Goal: Task Accomplishment & Management: Manage account settings

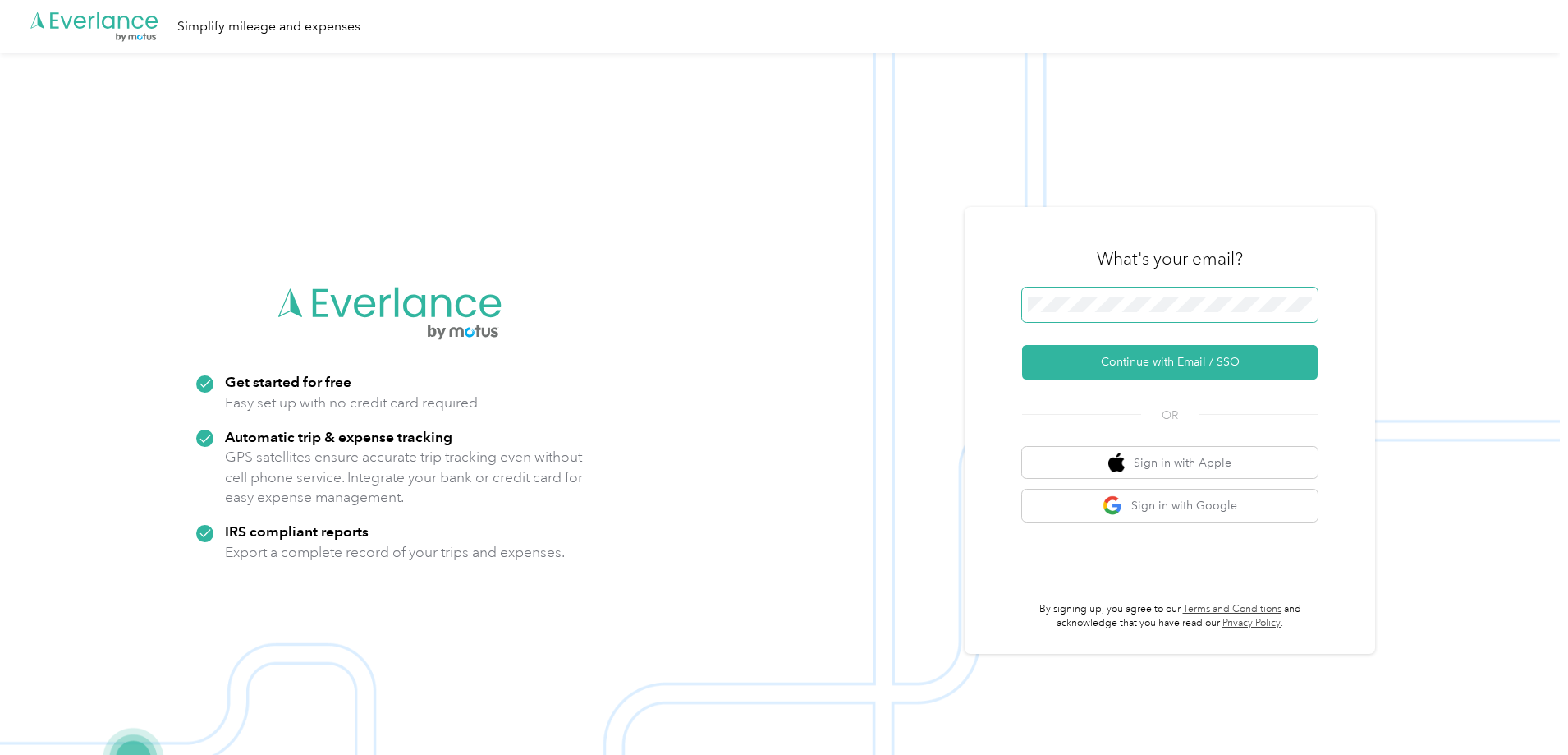
click at [1136, 314] on span at bounding box center [1170, 304] width 295 height 35
click at [1175, 360] on button "Continue with Email / SSO" at bounding box center [1170, 362] width 295 height 35
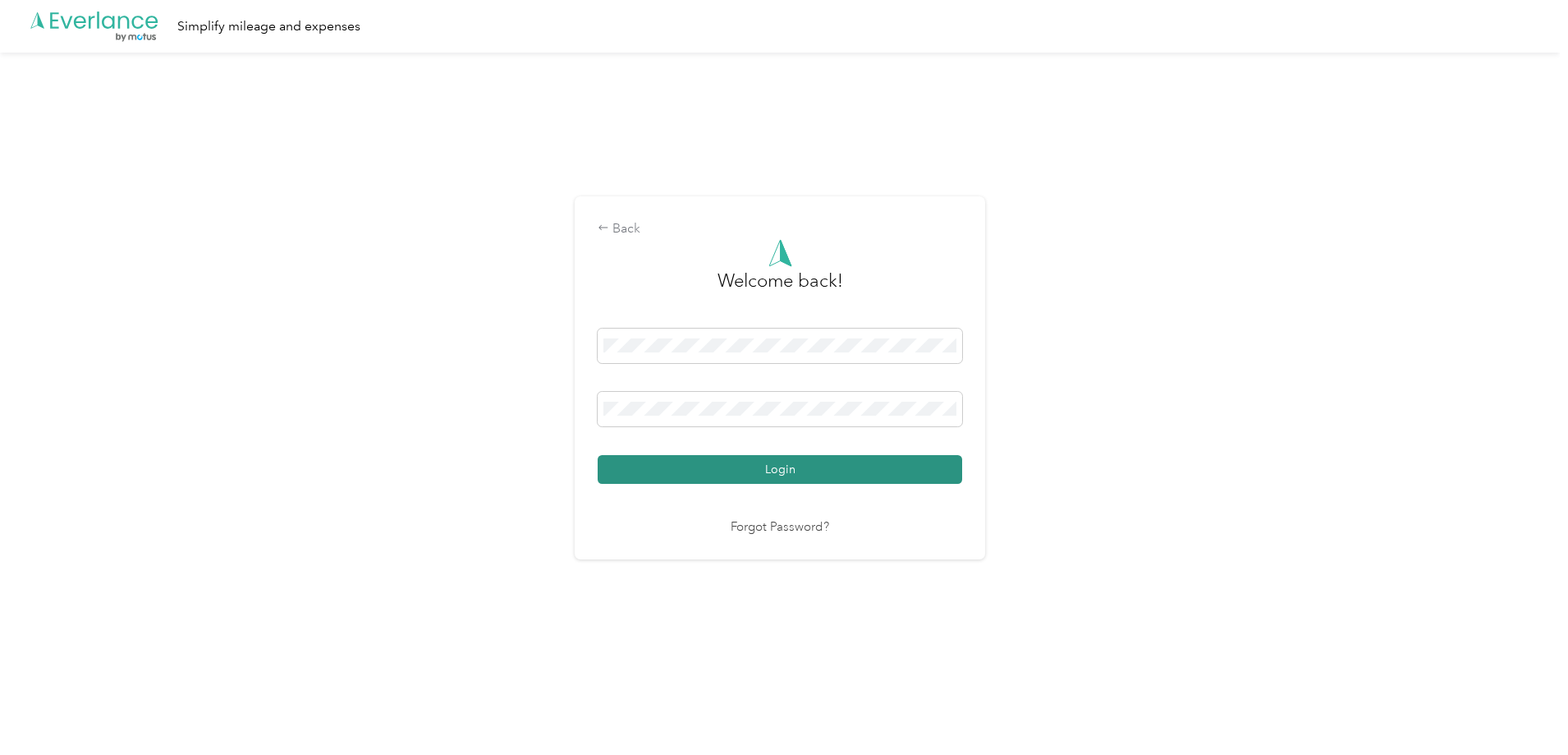
click at [780, 462] on button "Login" at bounding box center [781, 469] width 365 height 29
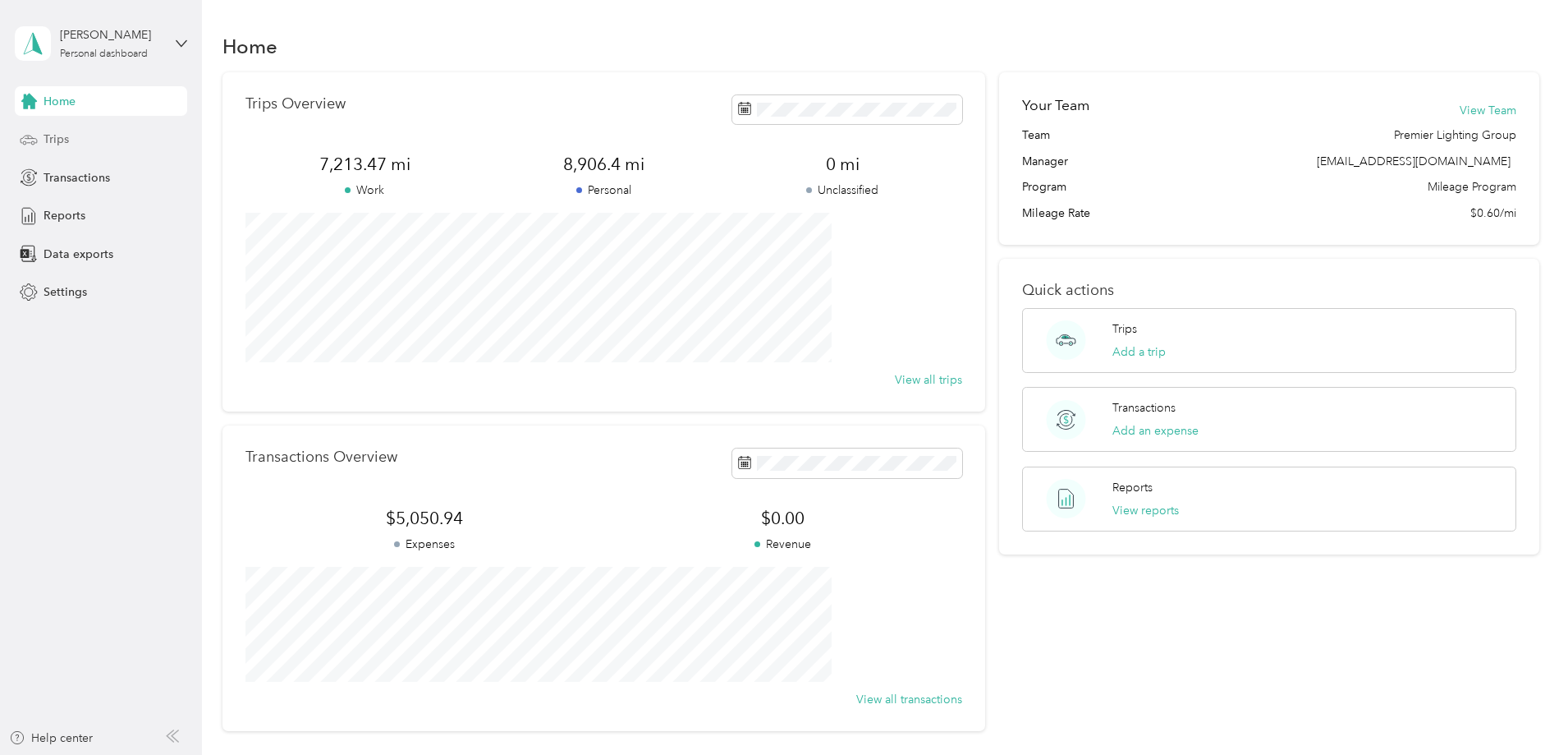
click at [53, 145] on span "Trips" at bounding box center [56, 139] width 26 height 17
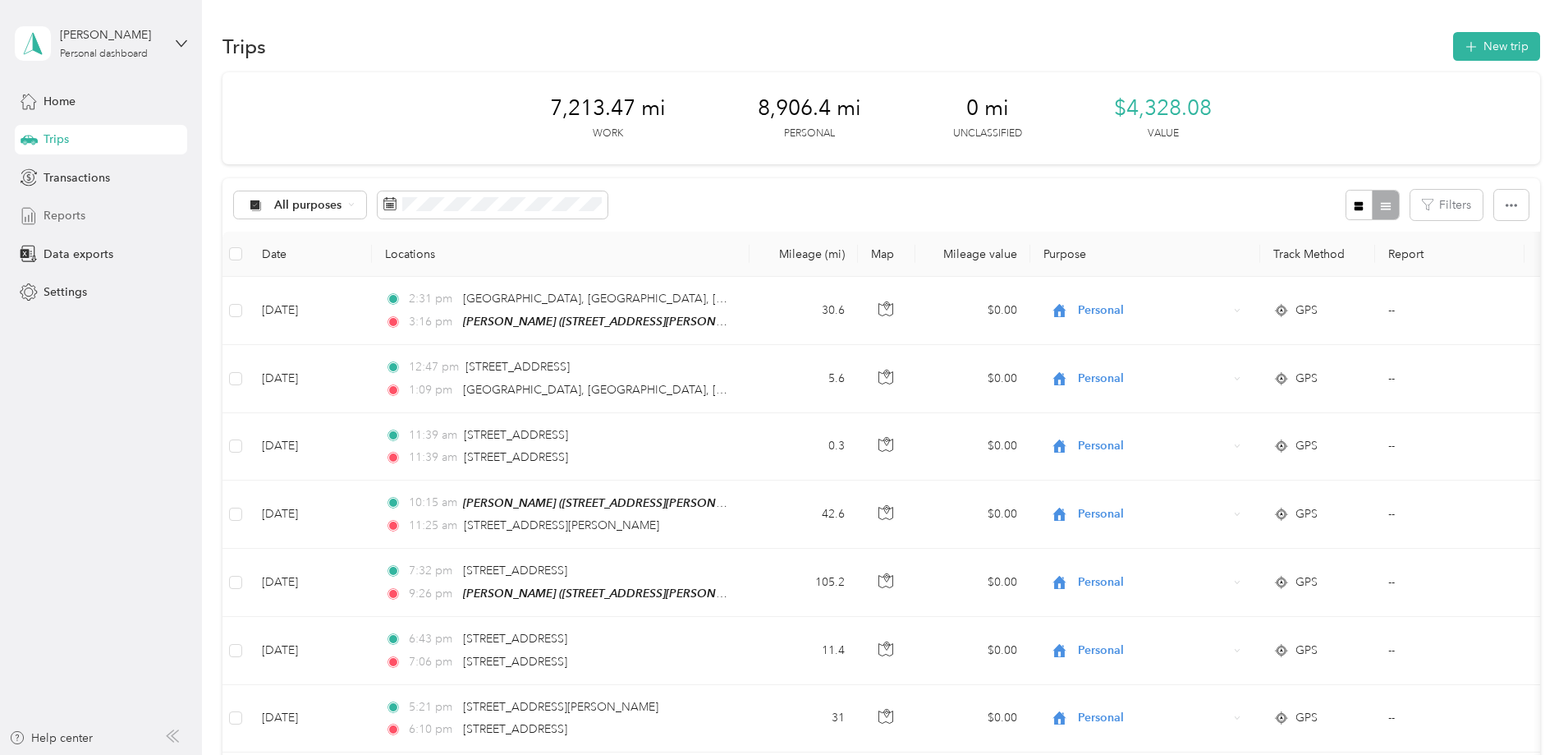
click at [60, 219] on span "Reports" at bounding box center [64, 215] width 42 height 17
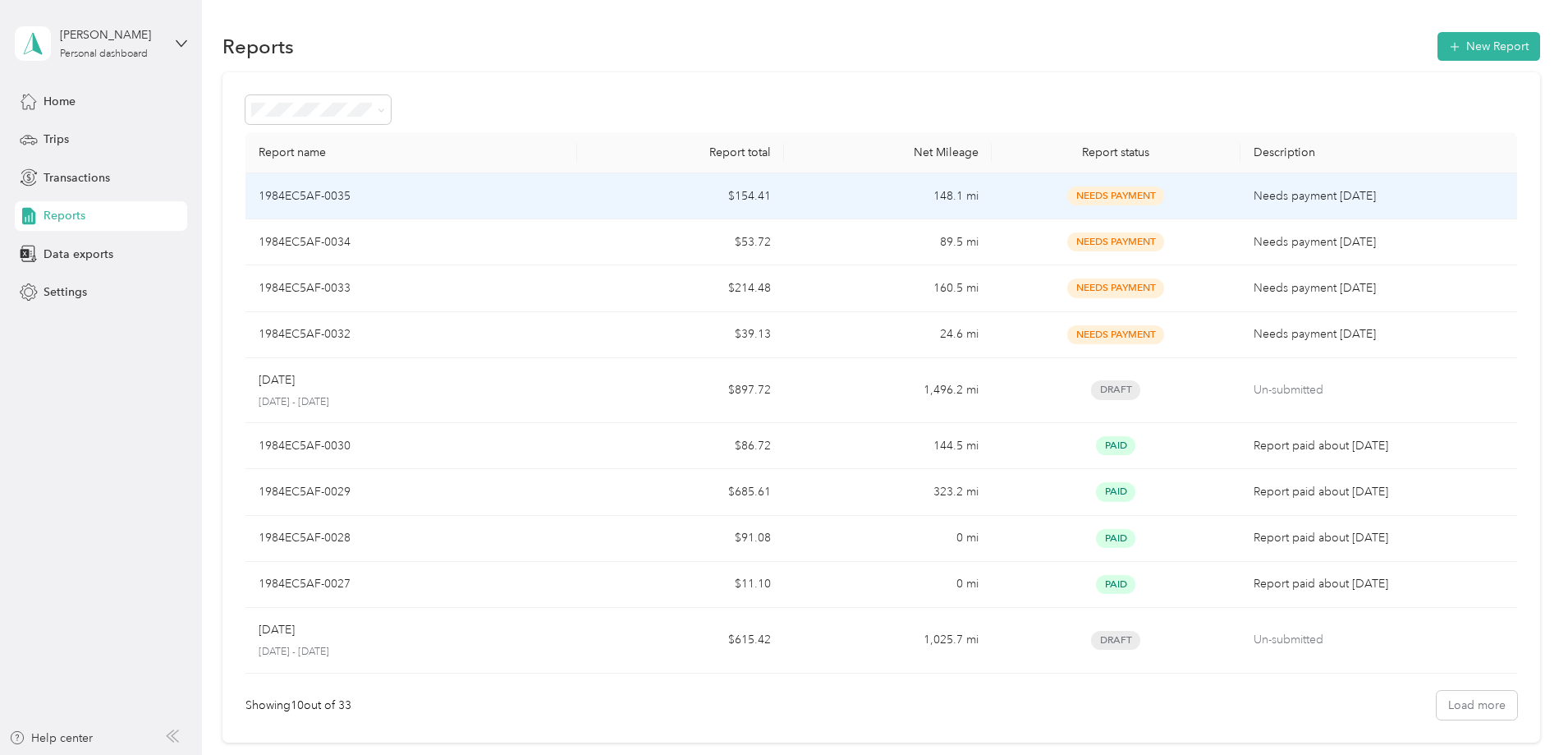
click at [1255, 195] on p "Needs payment [DATE]" at bounding box center [1379, 196] width 251 height 18
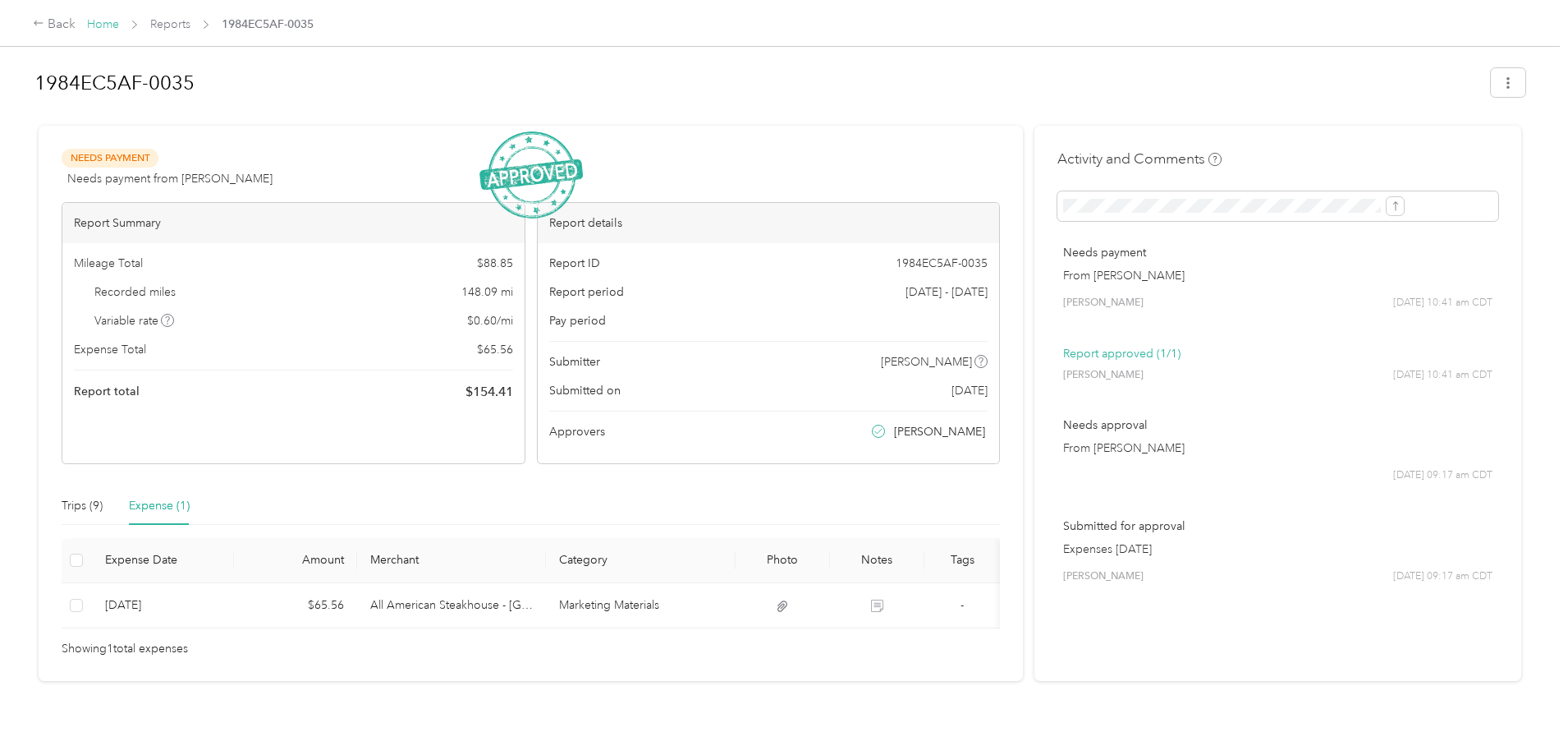
click at [119, 23] on link "Home" at bounding box center [103, 24] width 32 height 14
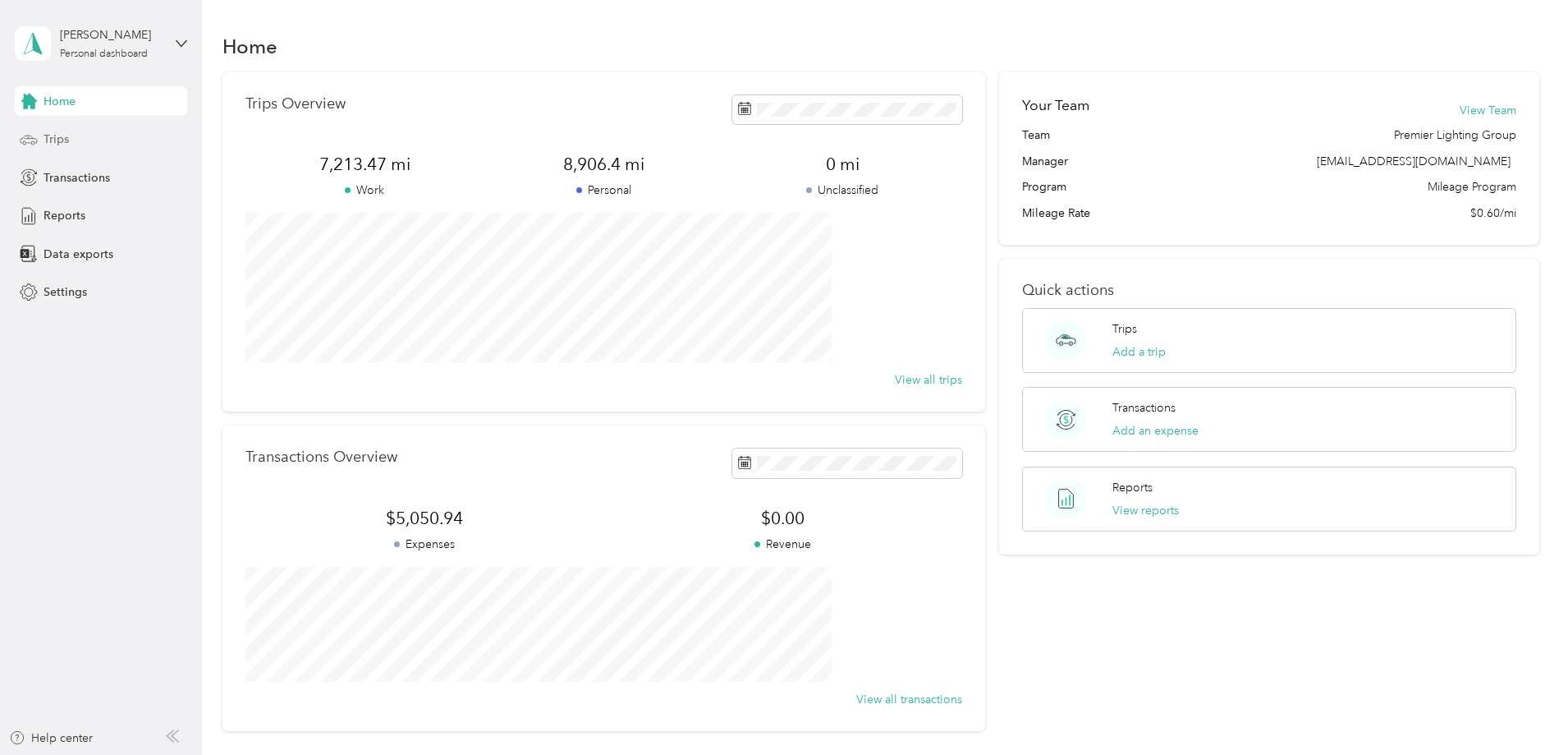
click at [55, 142] on span "Trips" at bounding box center [56, 139] width 26 height 17
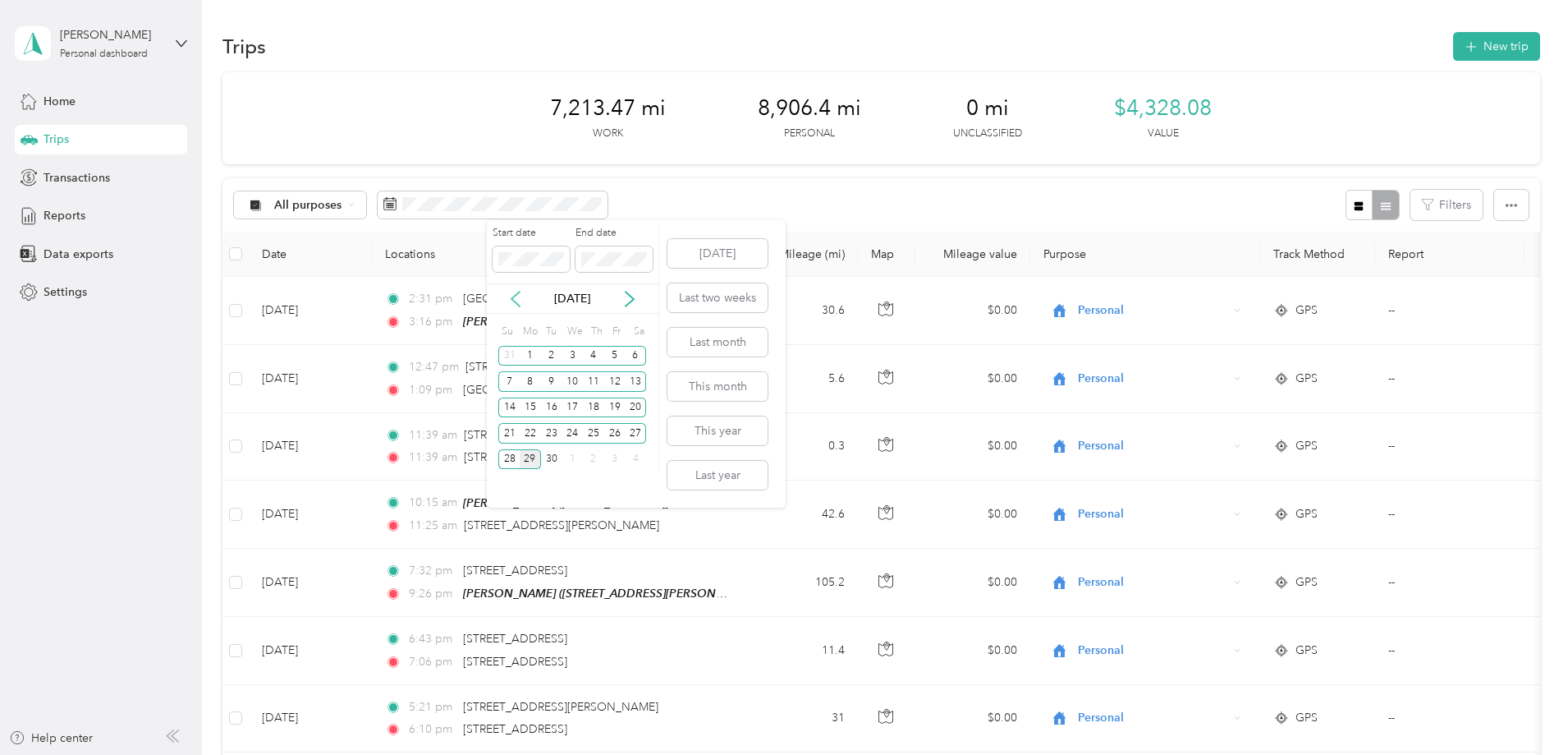
click at [514, 300] on icon at bounding box center [515, 298] width 17 height 17
click at [527, 410] on div "11" at bounding box center [531, 407] width 22 height 21
click at [608, 409] on div "15" at bounding box center [615, 407] width 22 height 21
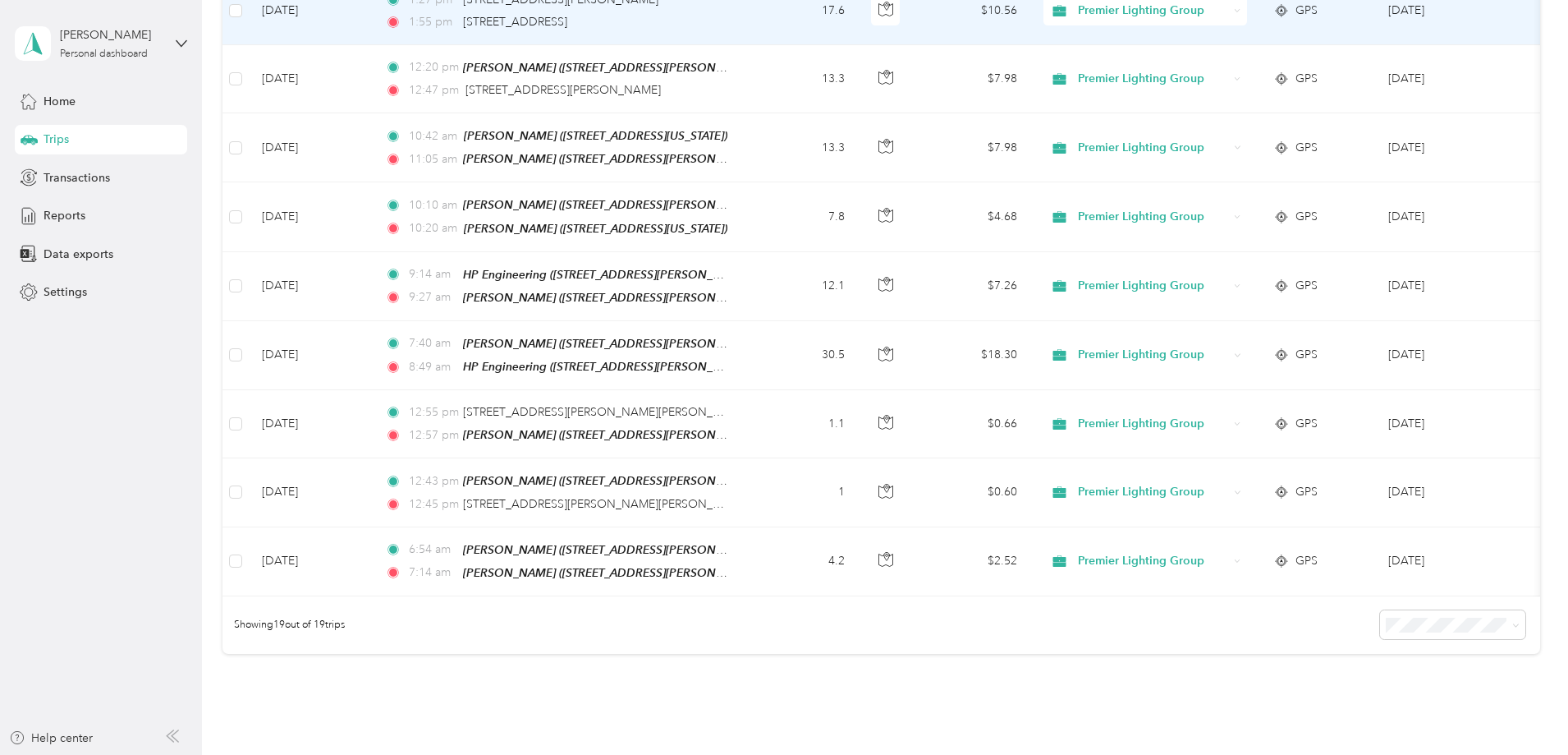
scroll to position [1103, 0]
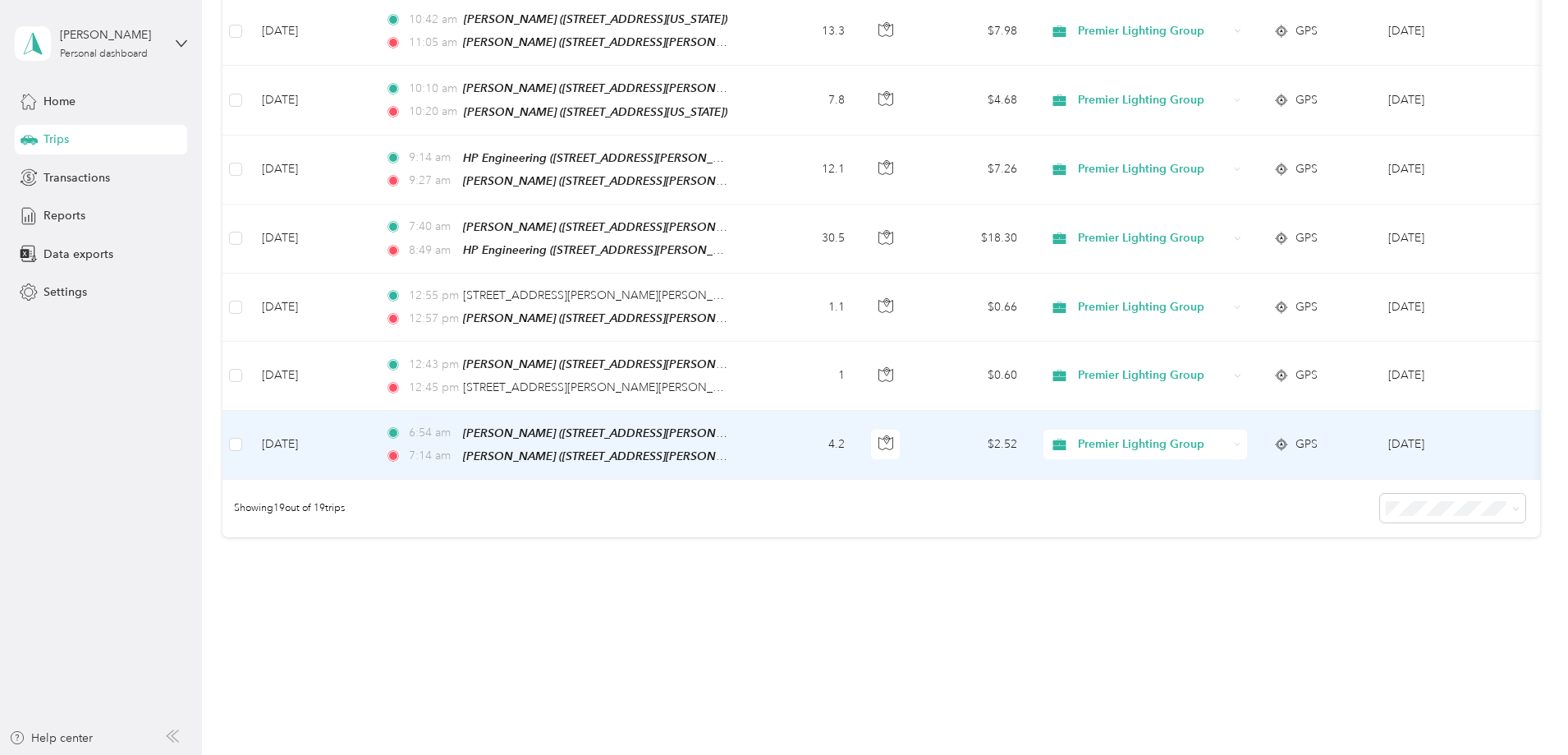
click at [1241, 441] on icon at bounding box center [1237, 444] width 7 height 7
click at [1207, 487] on li "Personal" at bounding box center [1255, 483] width 204 height 29
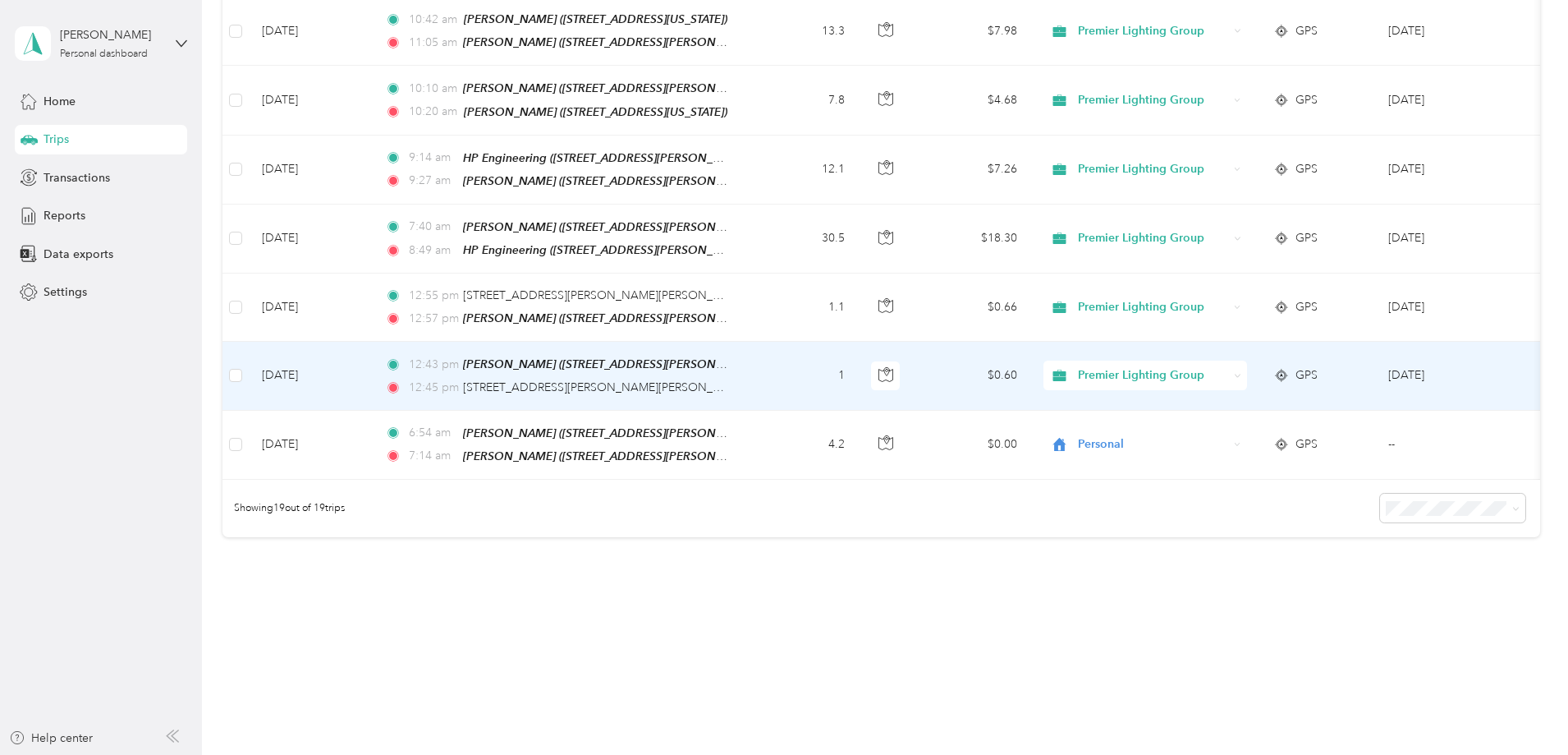
click at [1247, 365] on div "Premier Lighting Group" at bounding box center [1146, 376] width 204 height 30
click at [1194, 411] on span "Personal" at bounding box center [1269, 415] width 152 height 17
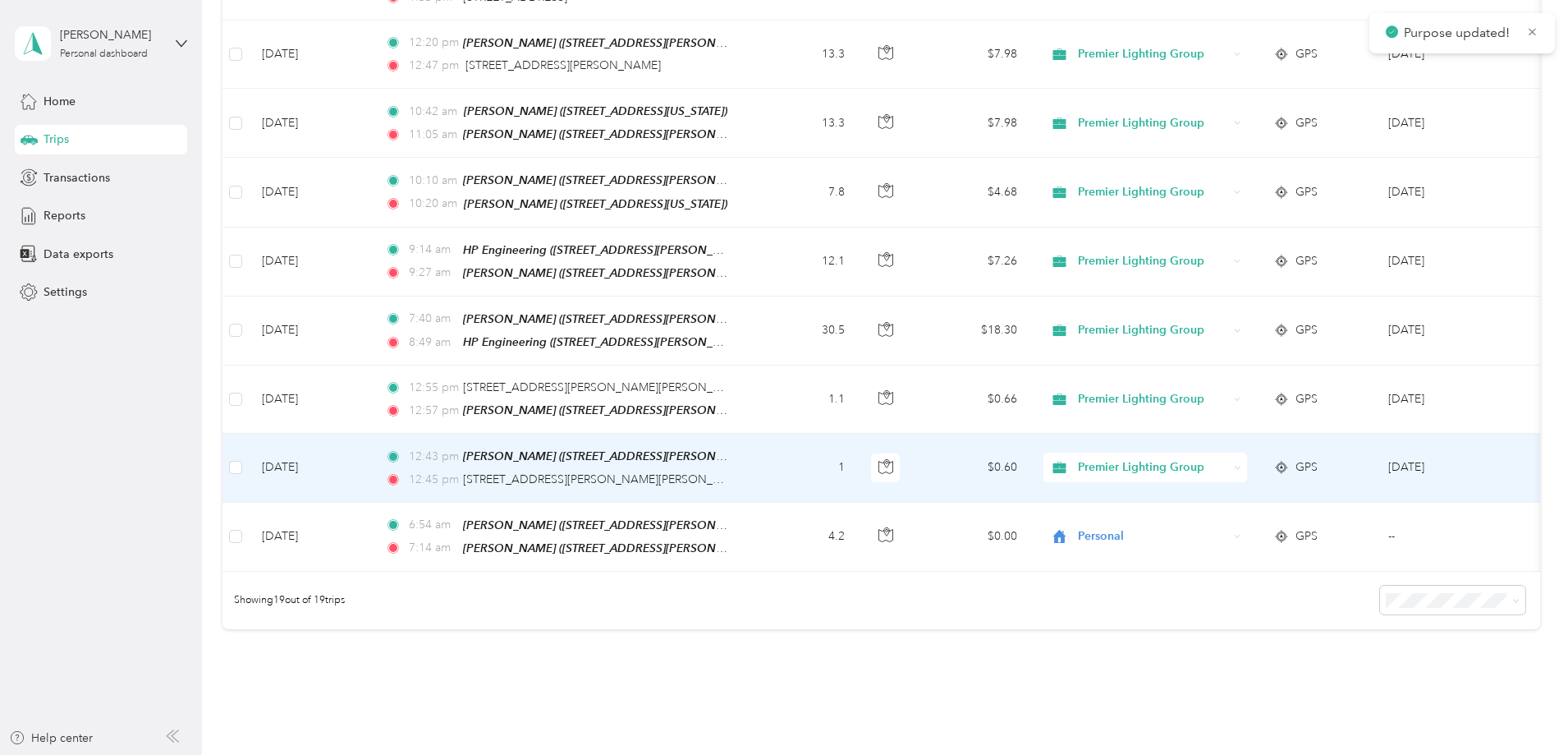
scroll to position [938, 0]
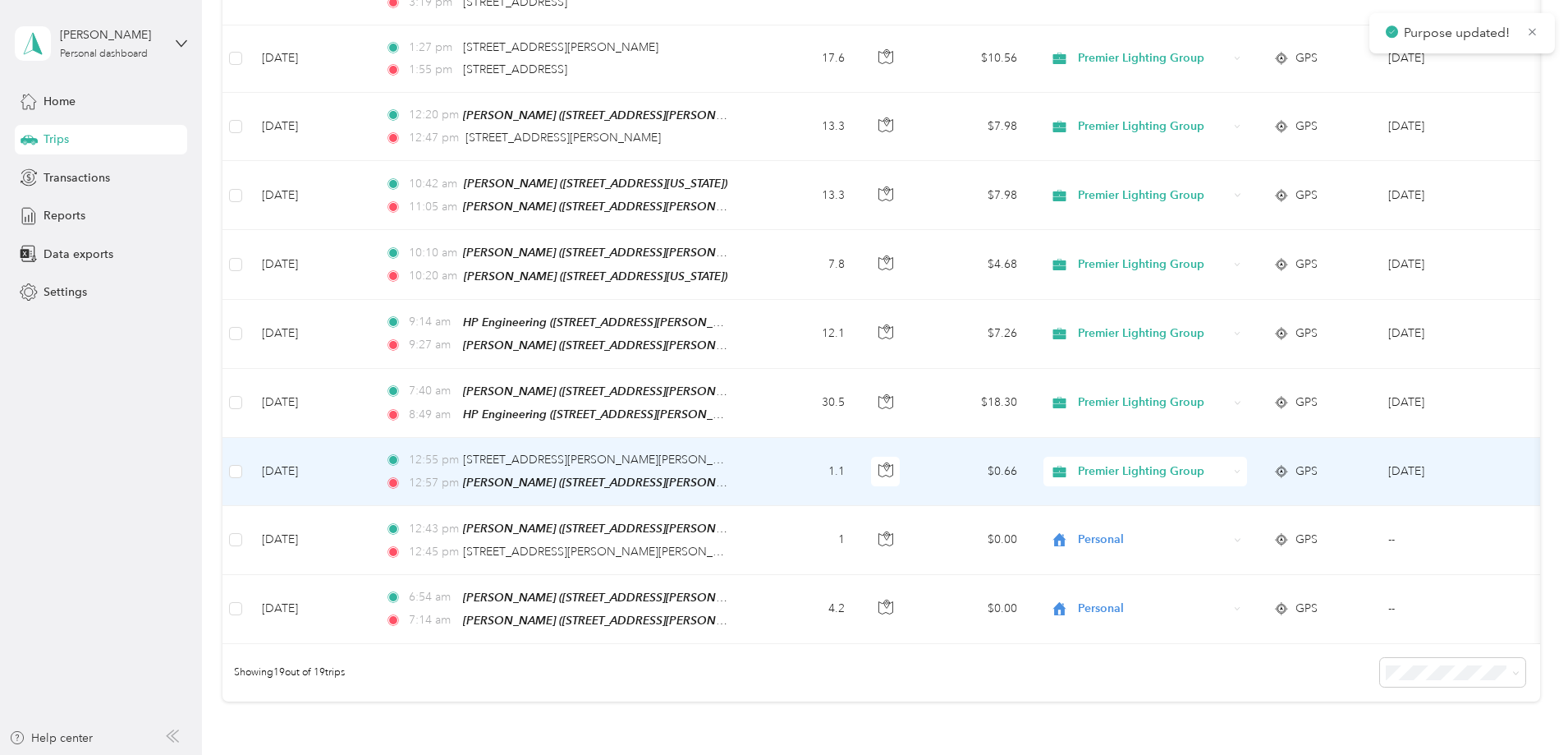
click at [1241, 469] on icon at bounding box center [1237, 472] width 7 height 7
click at [1211, 514] on li "Personal" at bounding box center [1255, 505] width 204 height 29
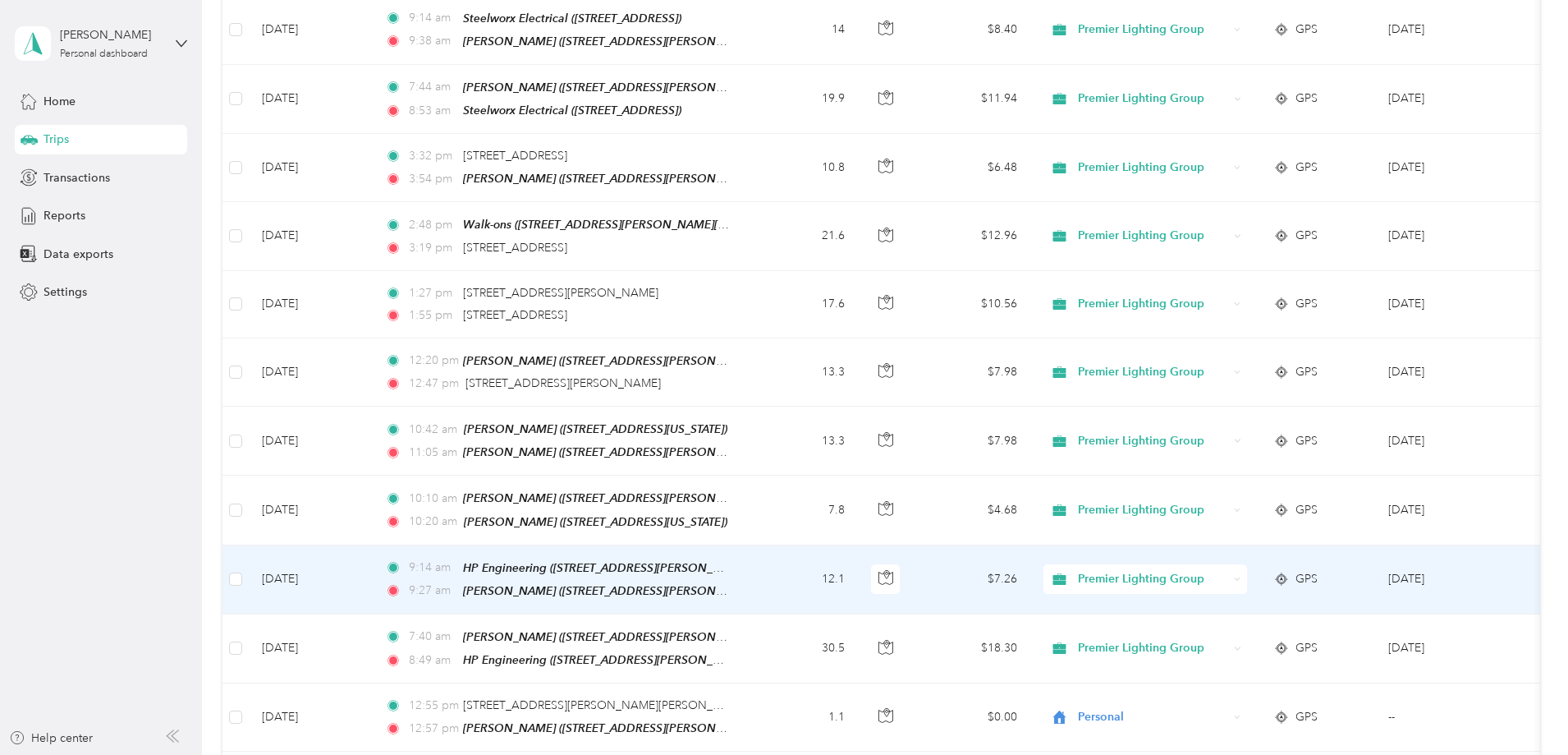
scroll to position [692, 0]
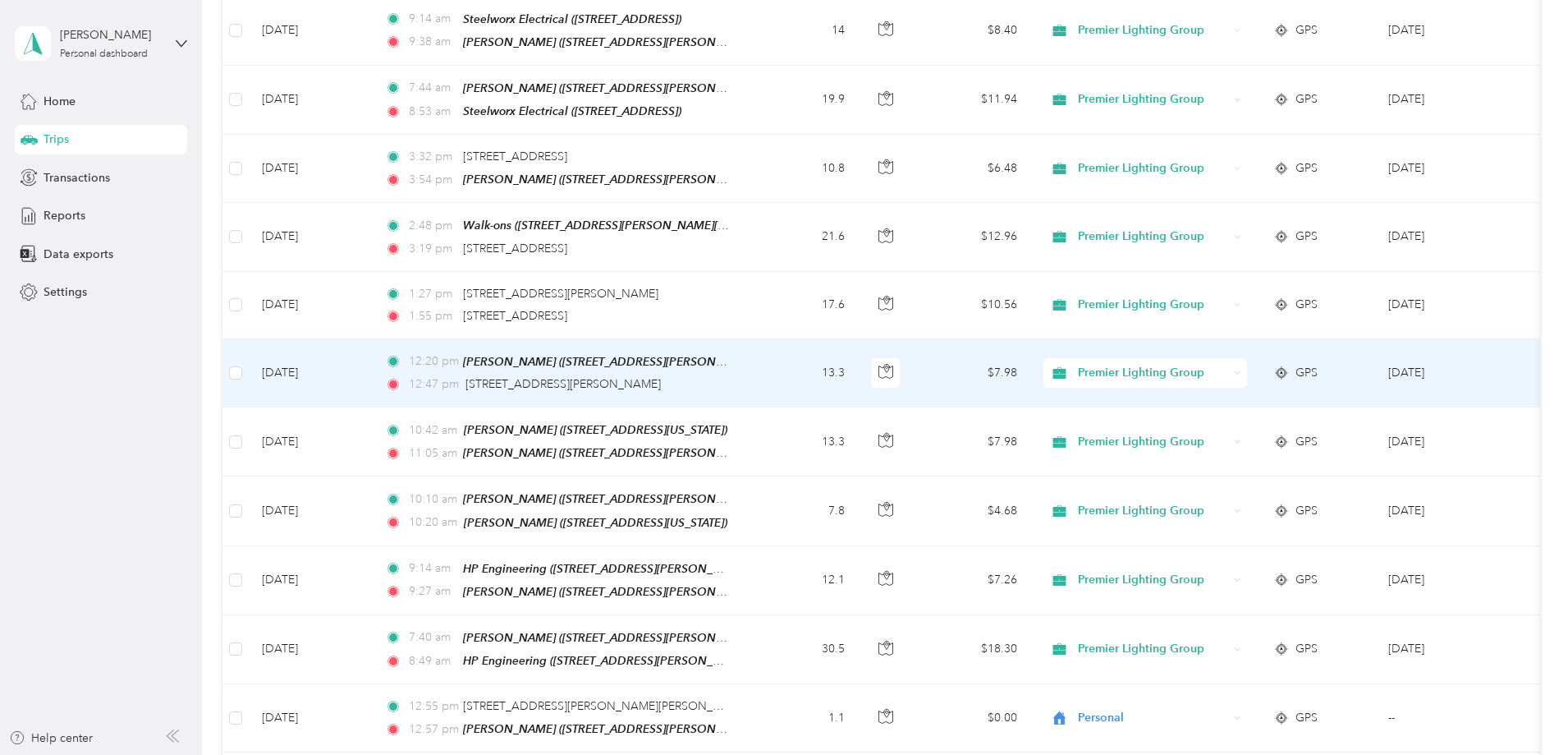
click at [1286, 368] on circle at bounding box center [1281, 372] width 9 height 9
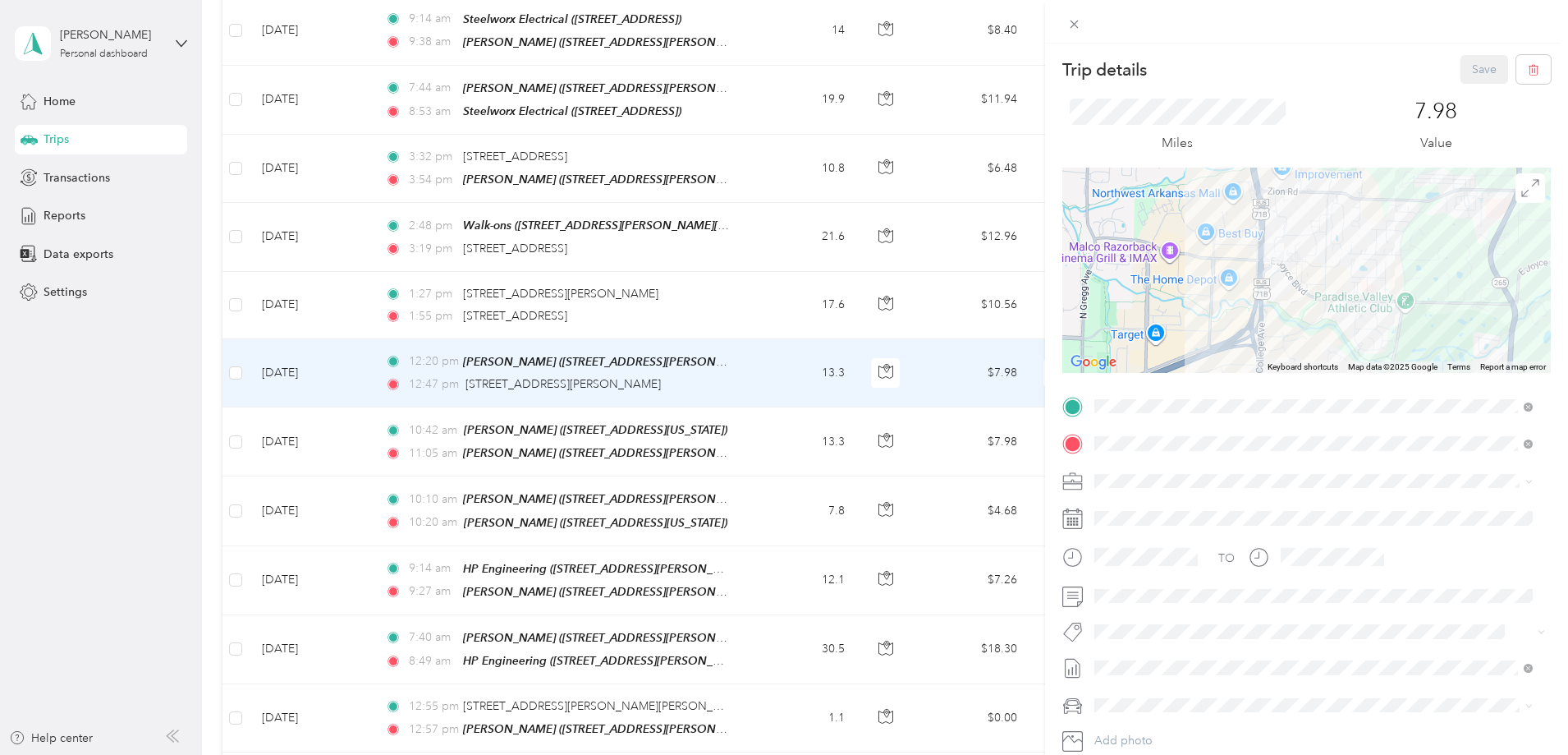
drag, startPoint x: 1119, startPoint y: 226, endPoint x: 1290, endPoint y: 293, distance: 183.7
click at [1333, 358] on div at bounding box center [1307, 270] width 488 height 205
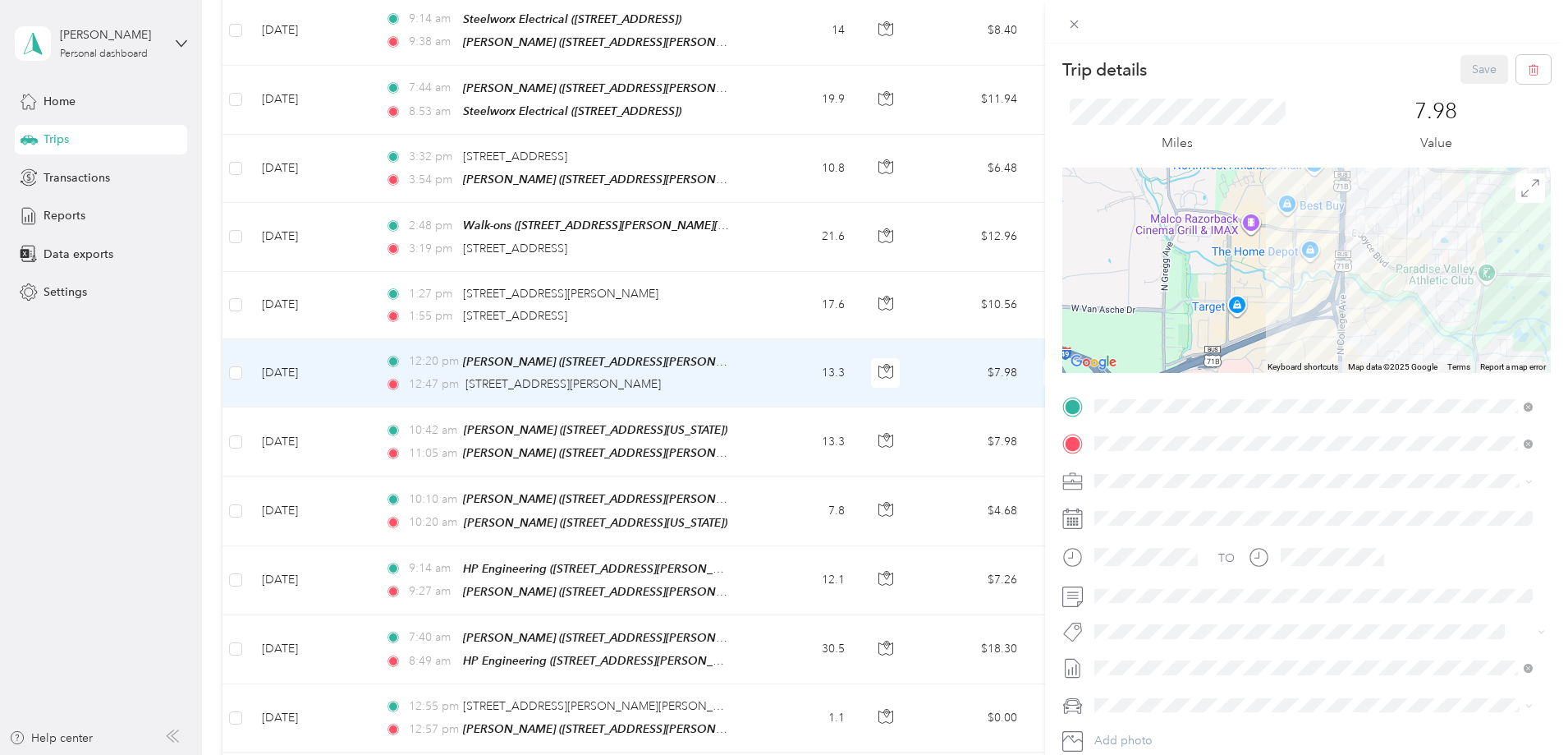
click at [343, 290] on div "Trip details Save This trip cannot be edited because it is either under review,…" at bounding box center [784, 378] width 1568 height 755
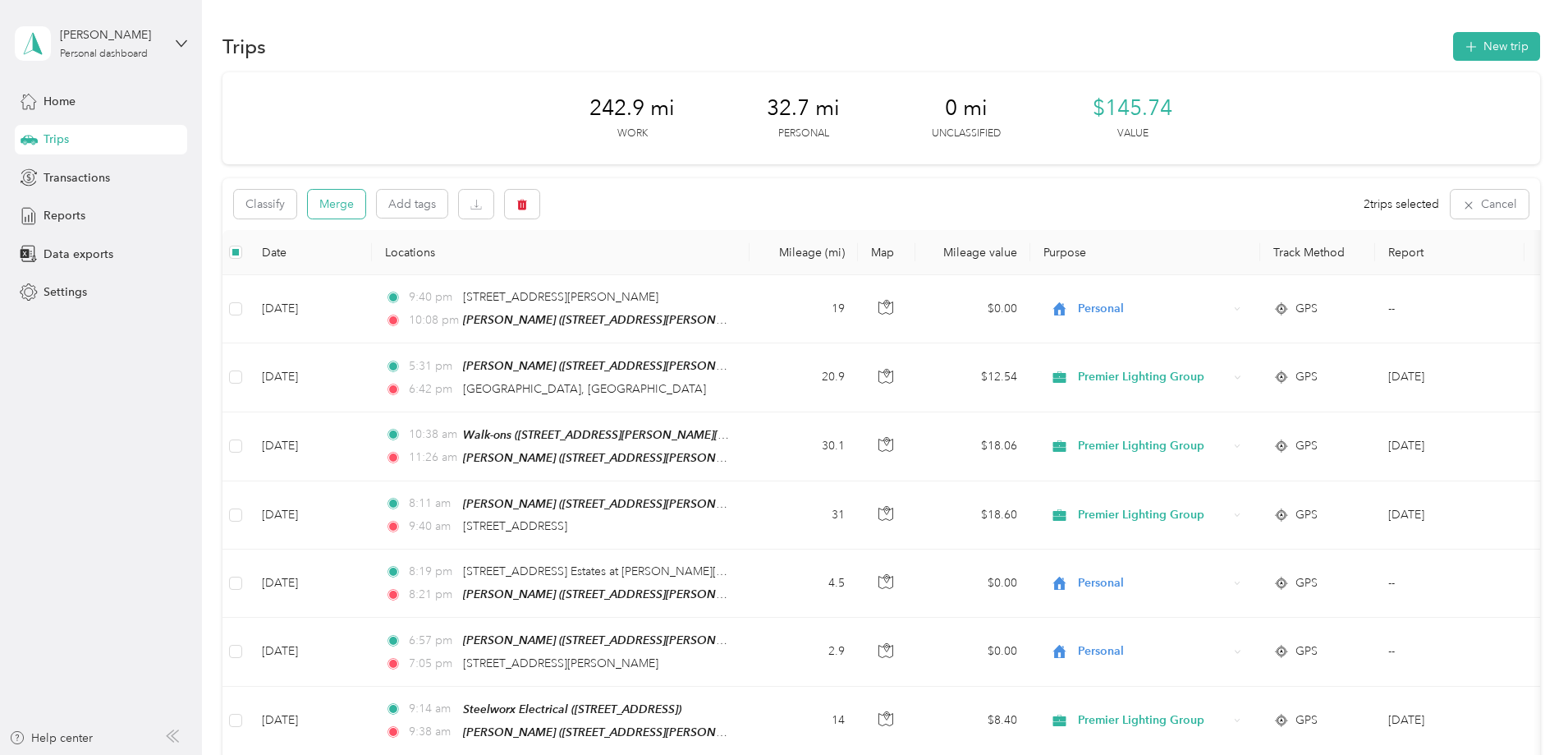
click at [366, 205] on button "Merge" at bounding box center [337, 204] width 57 height 29
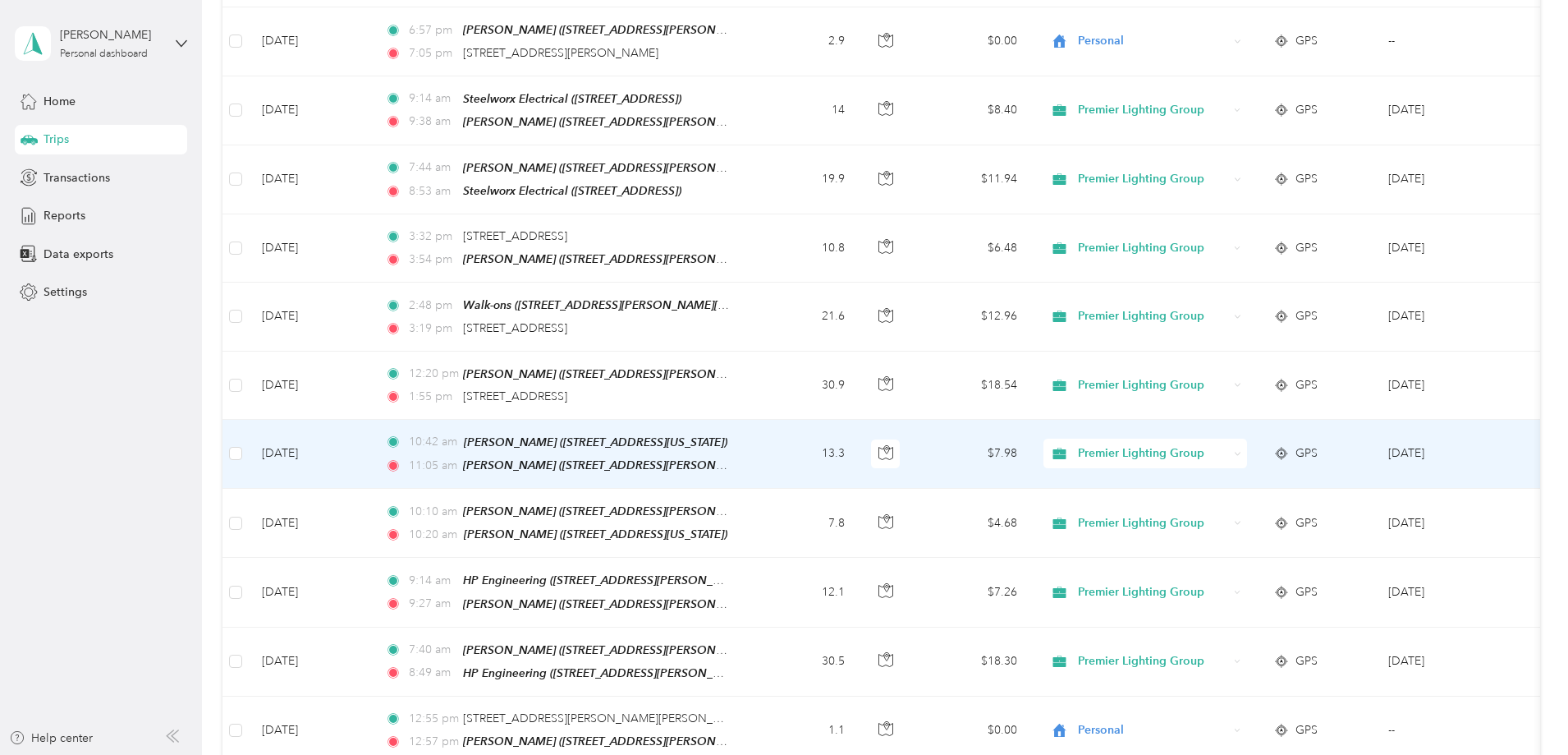
scroll to position [575, 0]
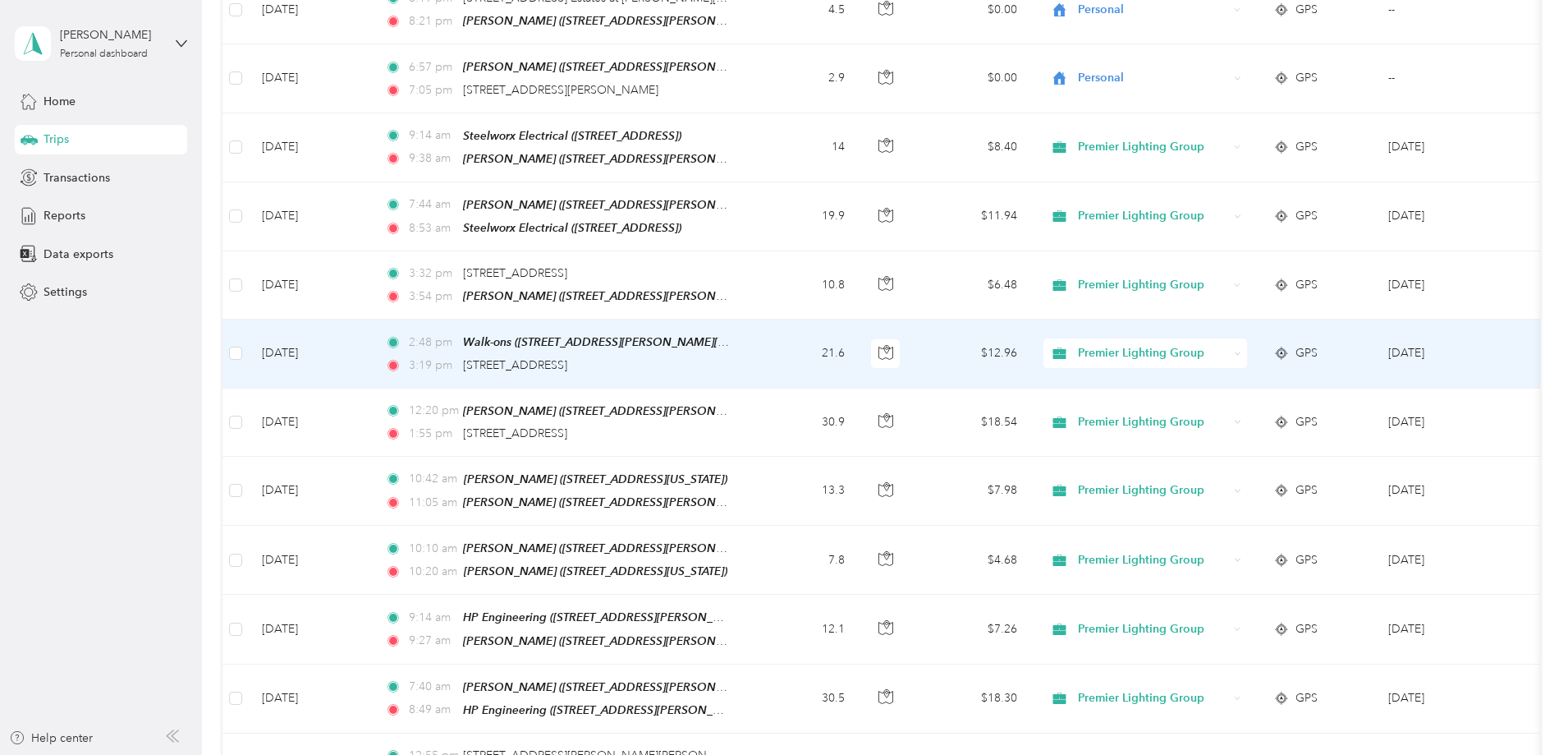
click at [1318, 345] on span "GPS" at bounding box center [1307, 353] width 22 height 18
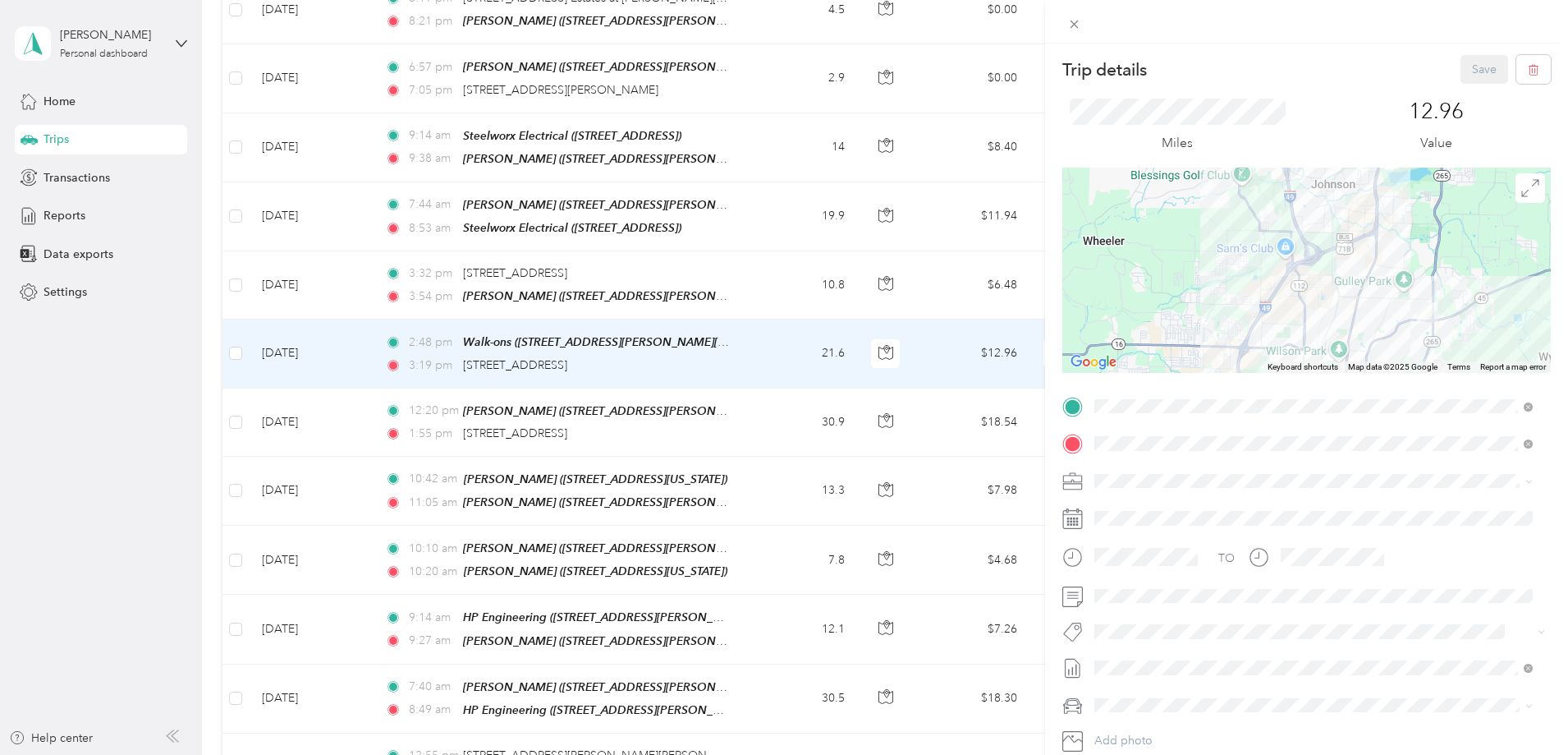
drag, startPoint x: 1408, startPoint y: 235, endPoint x: 1357, endPoint y: 319, distance: 98.3
click at [1403, 376] on div "Trip details Save This trip cannot be edited because it is either under review,…" at bounding box center [1307, 423] width 488 height 735
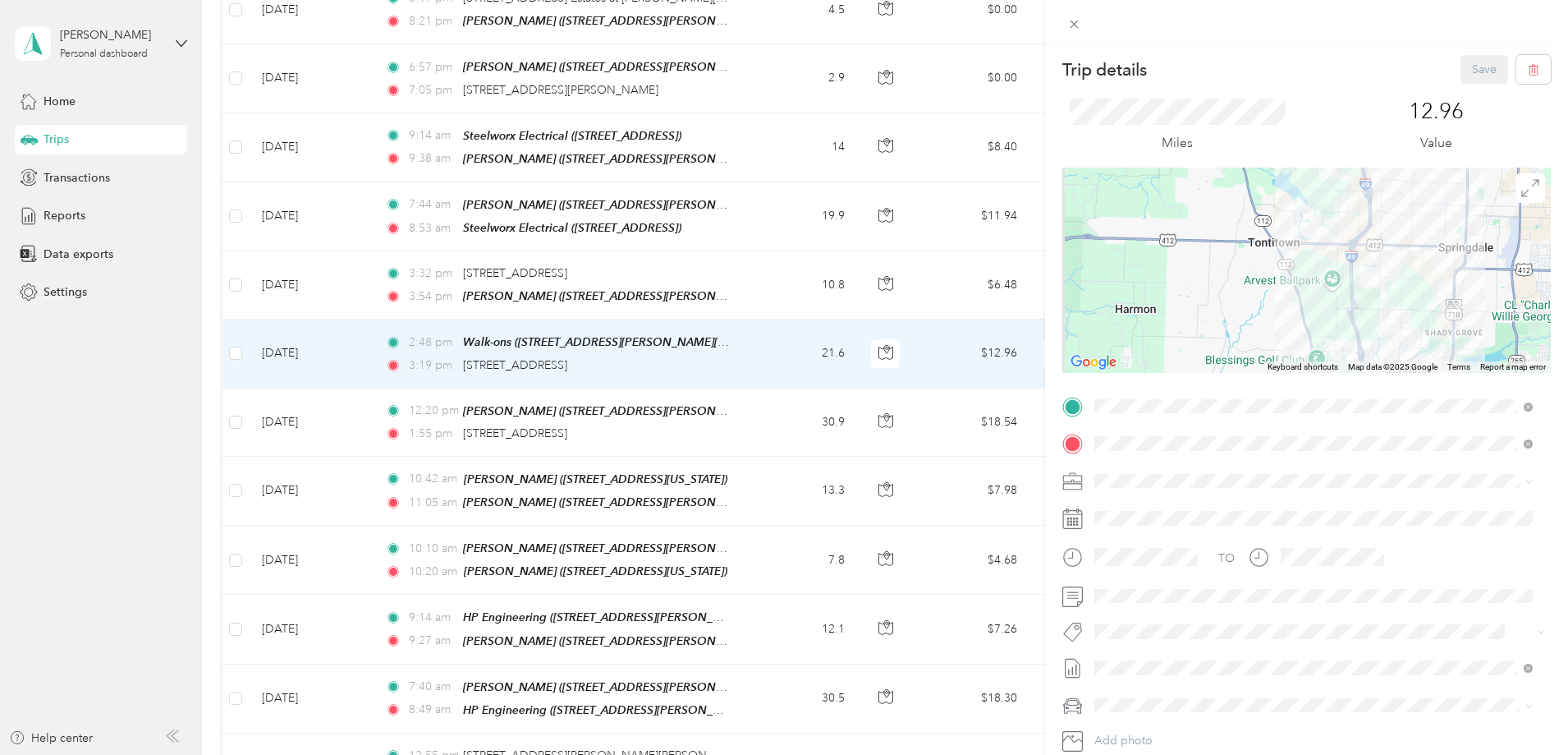
drag, startPoint x: 1242, startPoint y: 190, endPoint x: 1312, endPoint y: 303, distance: 132.9
click at [1321, 383] on div "Trip details Save This trip cannot be edited because it is either under review,…" at bounding box center [1307, 423] width 488 height 735
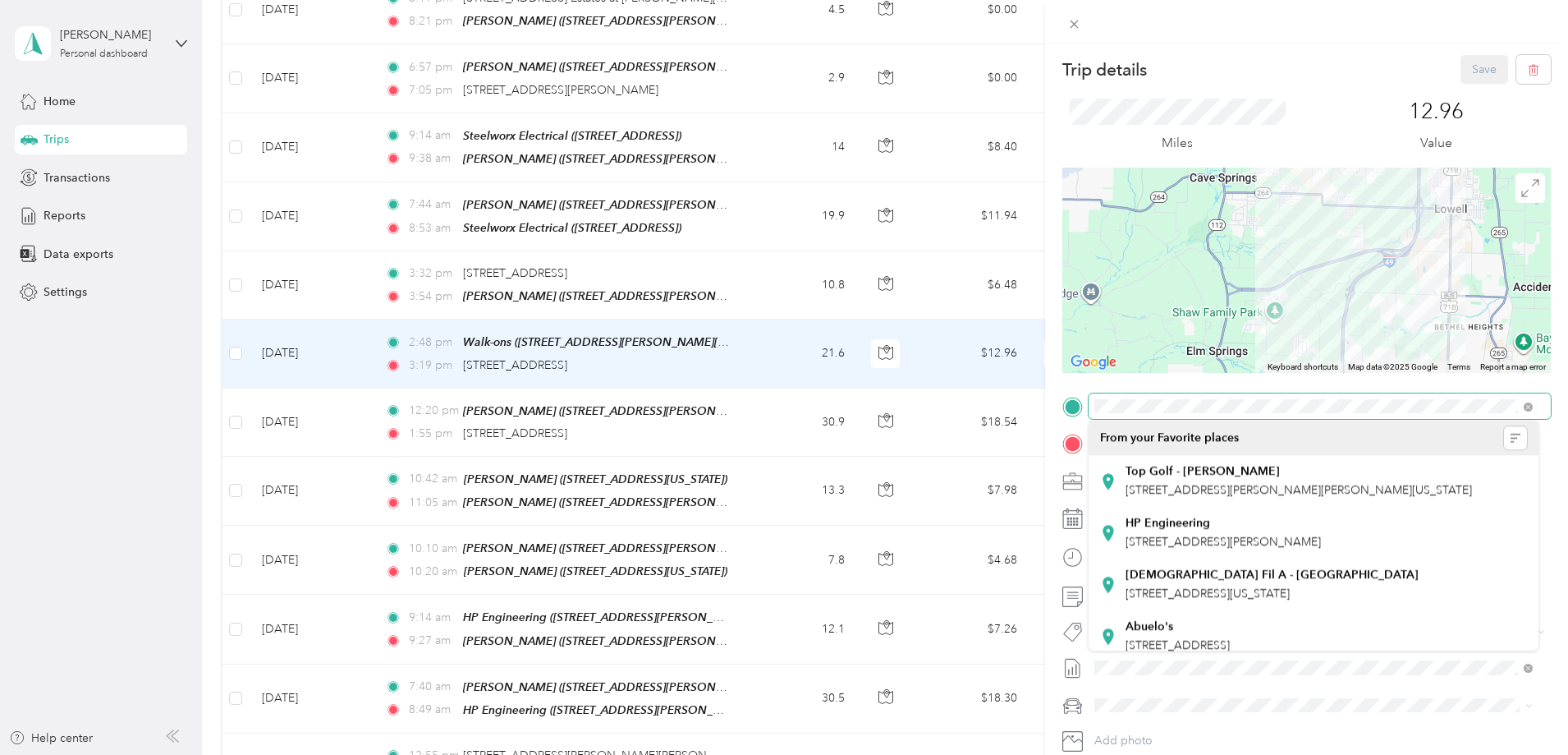
click at [1290, 403] on div "Trip details Save This trip cannot be edited because it is either under review,…" at bounding box center [1307, 423] width 488 height 735
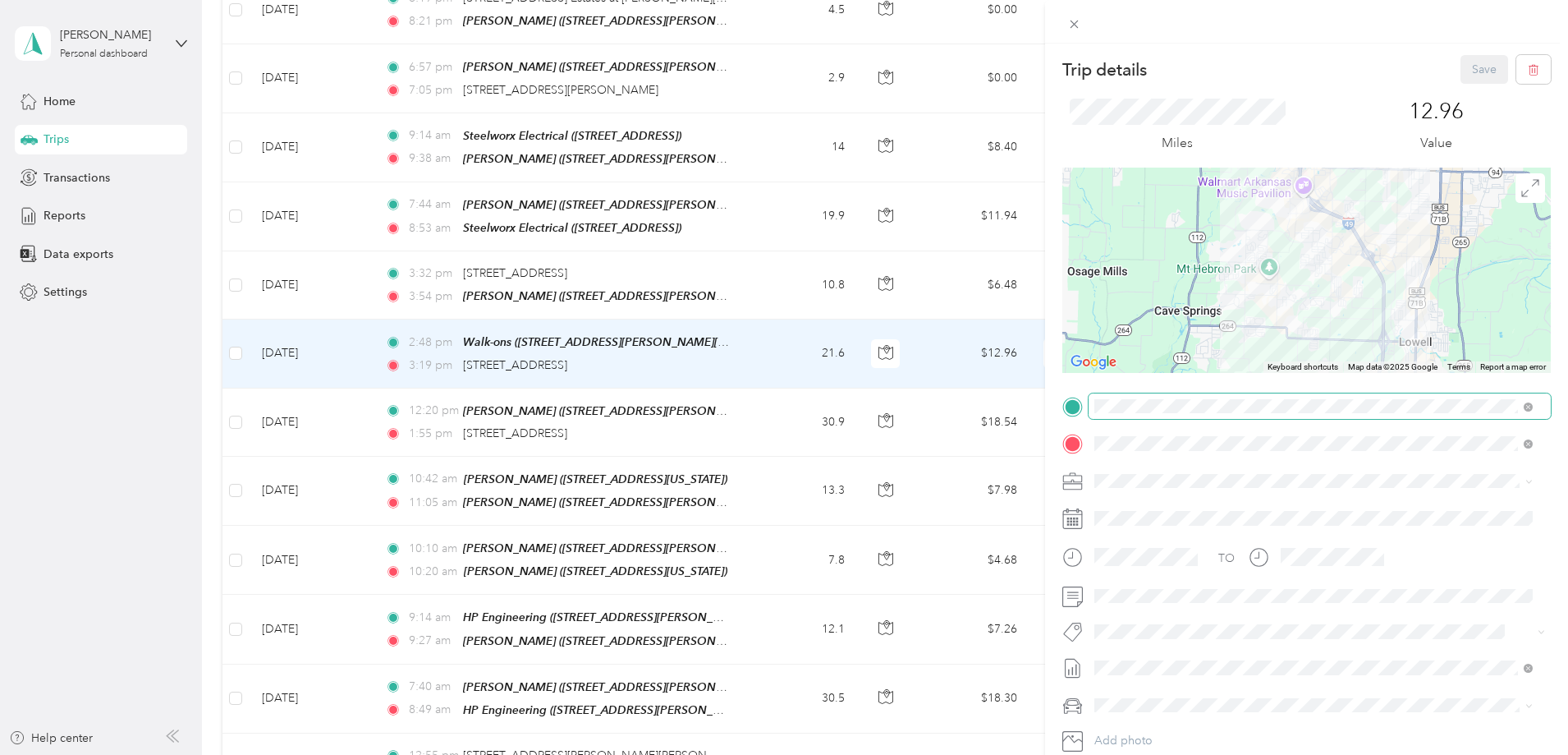
drag, startPoint x: 1307, startPoint y: 246, endPoint x: 1268, endPoint y: 413, distance: 171.5
click at [1268, 416] on div "Trip details Save This trip cannot be edited because it is either under review,…" at bounding box center [1307, 423] width 488 height 735
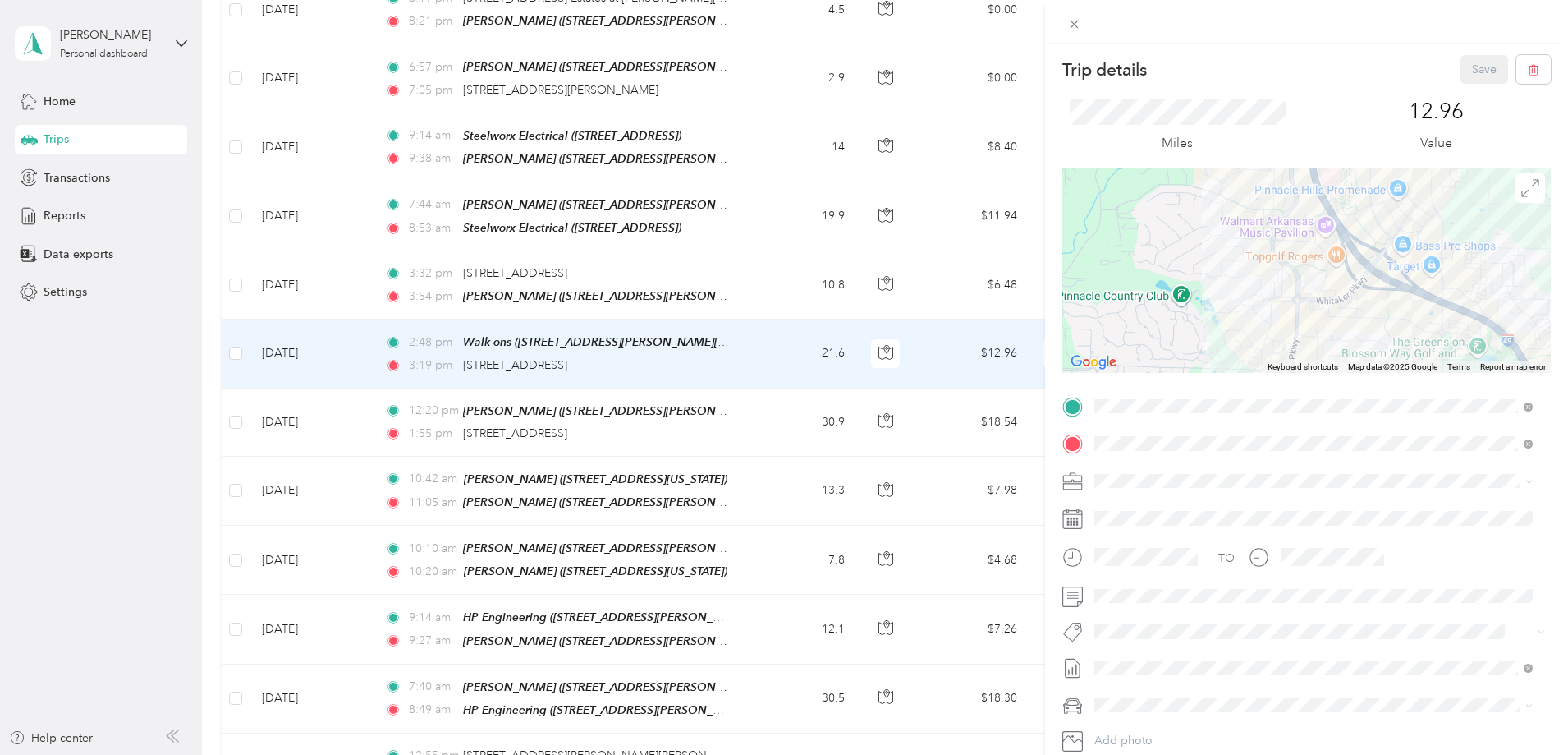
drag, startPoint x: 1300, startPoint y: 230, endPoint x: 1320, endPoint y: 344, distance: 115.7
click at [1320, 344] on div at bounding box center [1307, 270] width 488 height 205
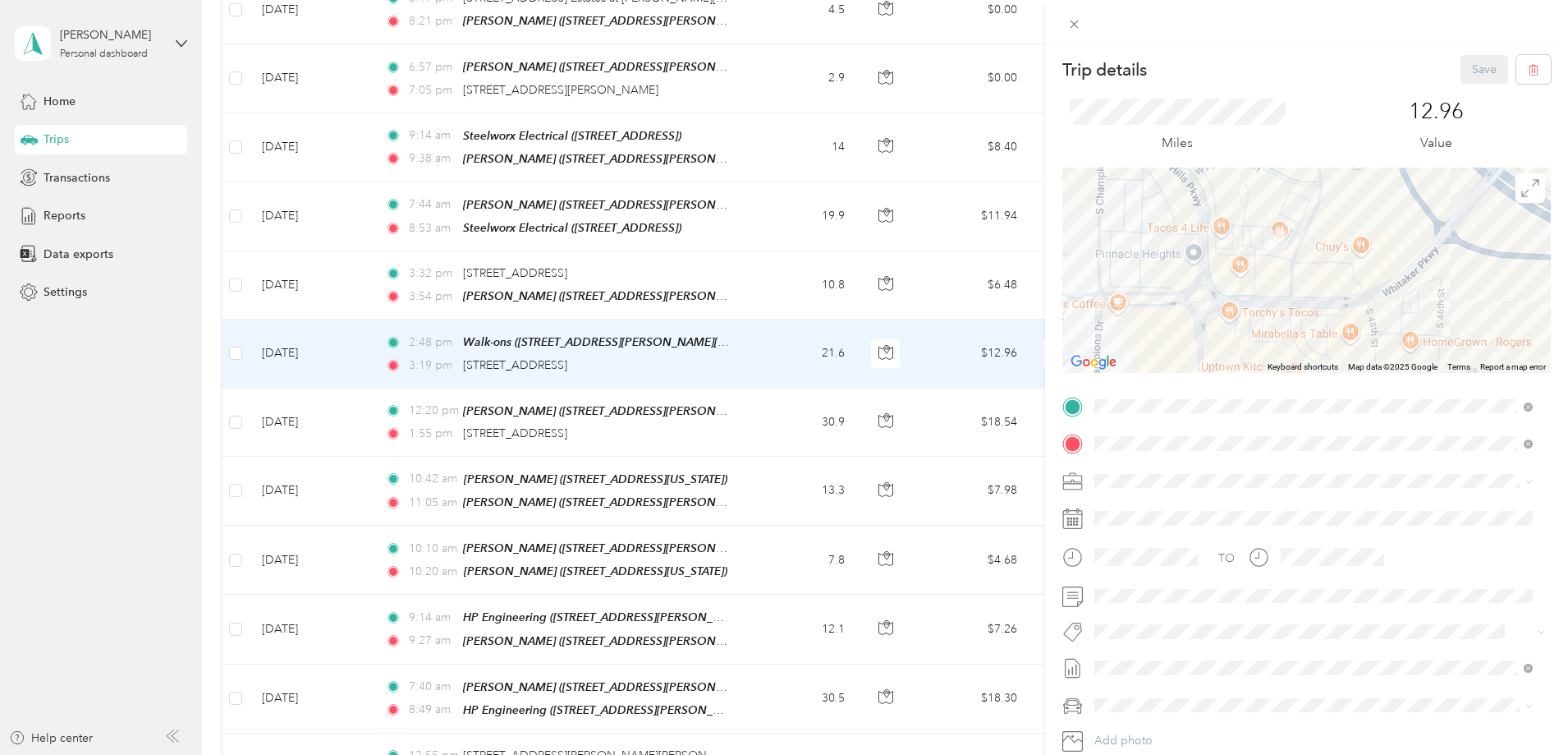
click at [344, 278] on div "Trip details Save This trip cannot be edited because it is either under review,…" at bounding box center [784, 378] width 1568 height 755
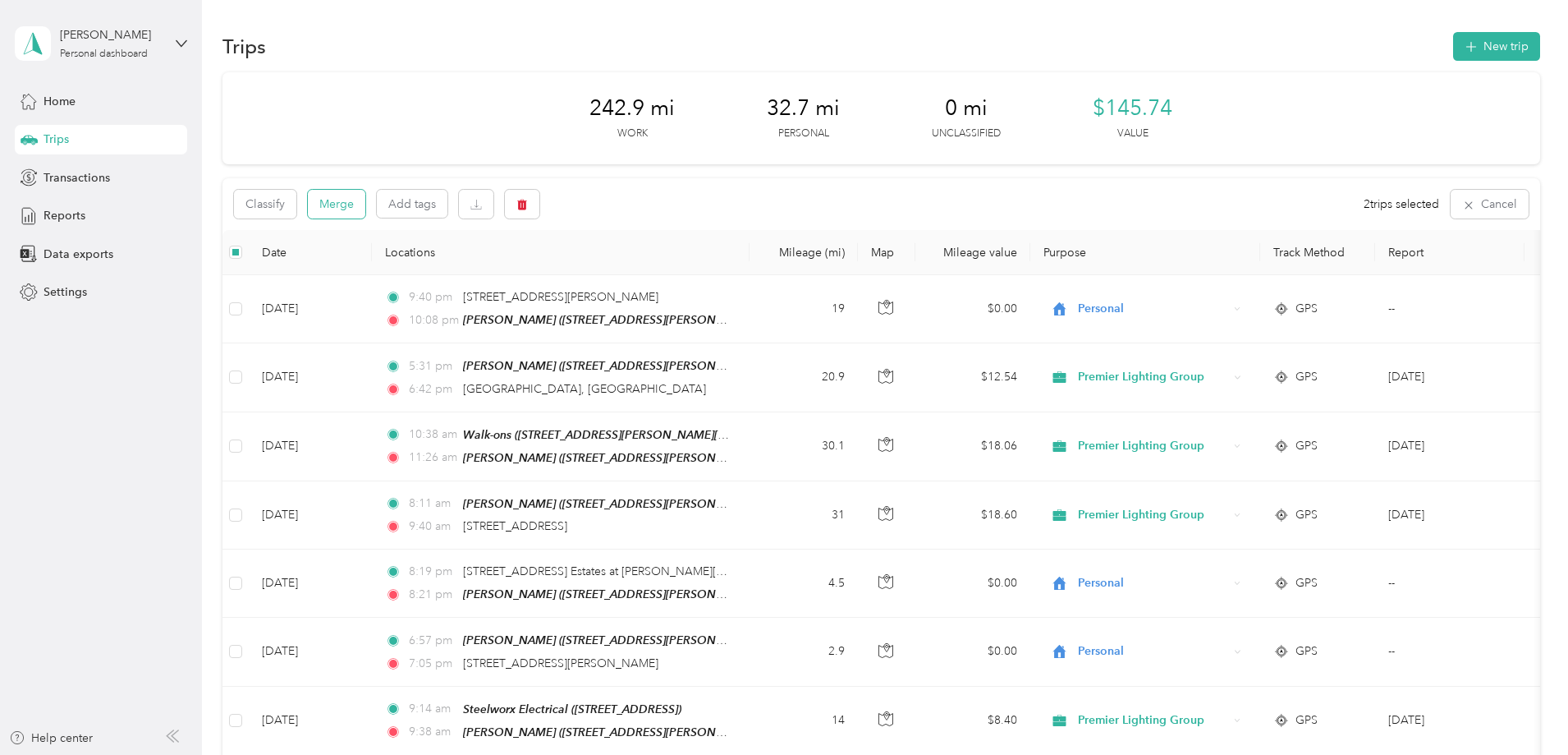
click at [366, 208] on button "Merge" at bounding box center [337, 204] width 57 height 29
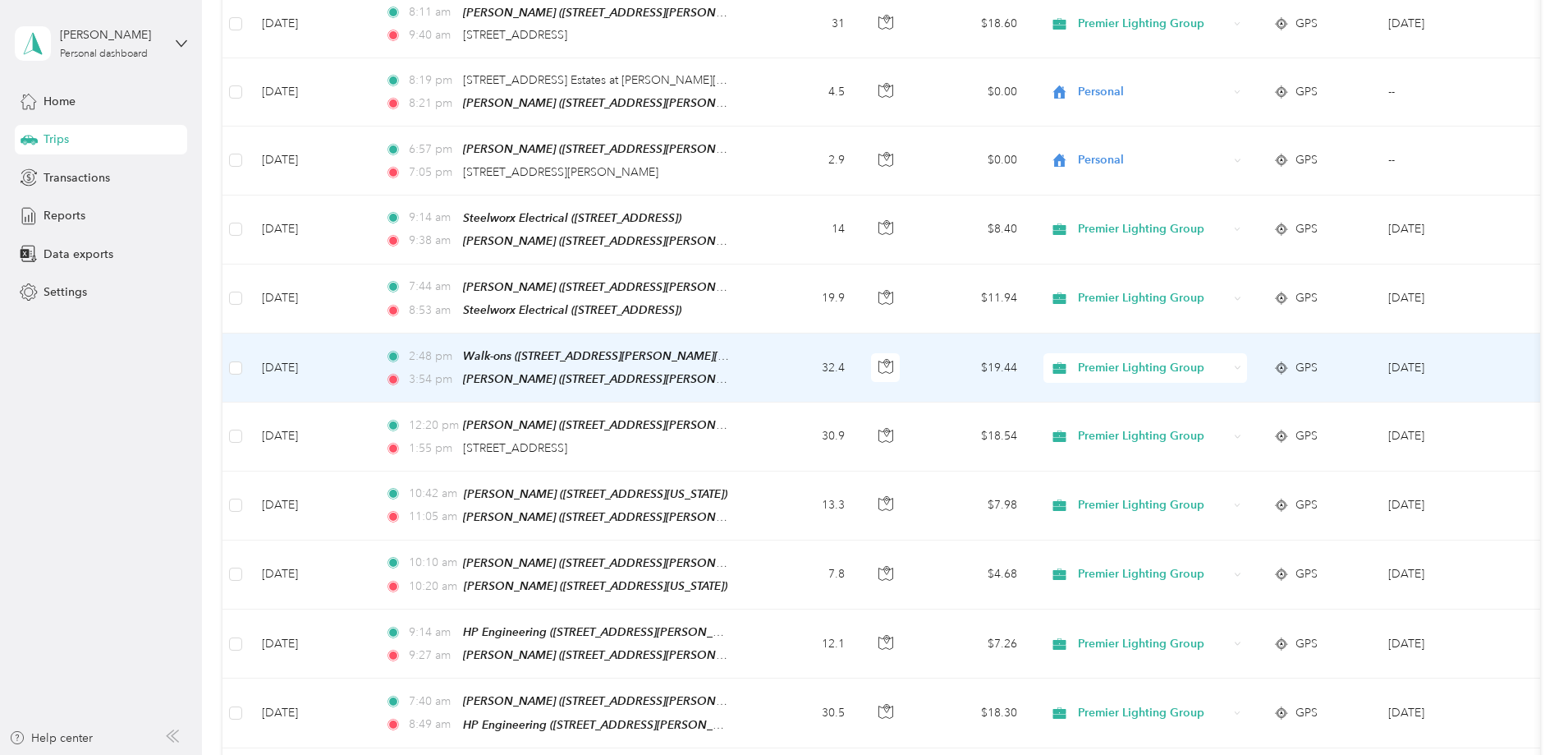
scroll to position [575, 0]
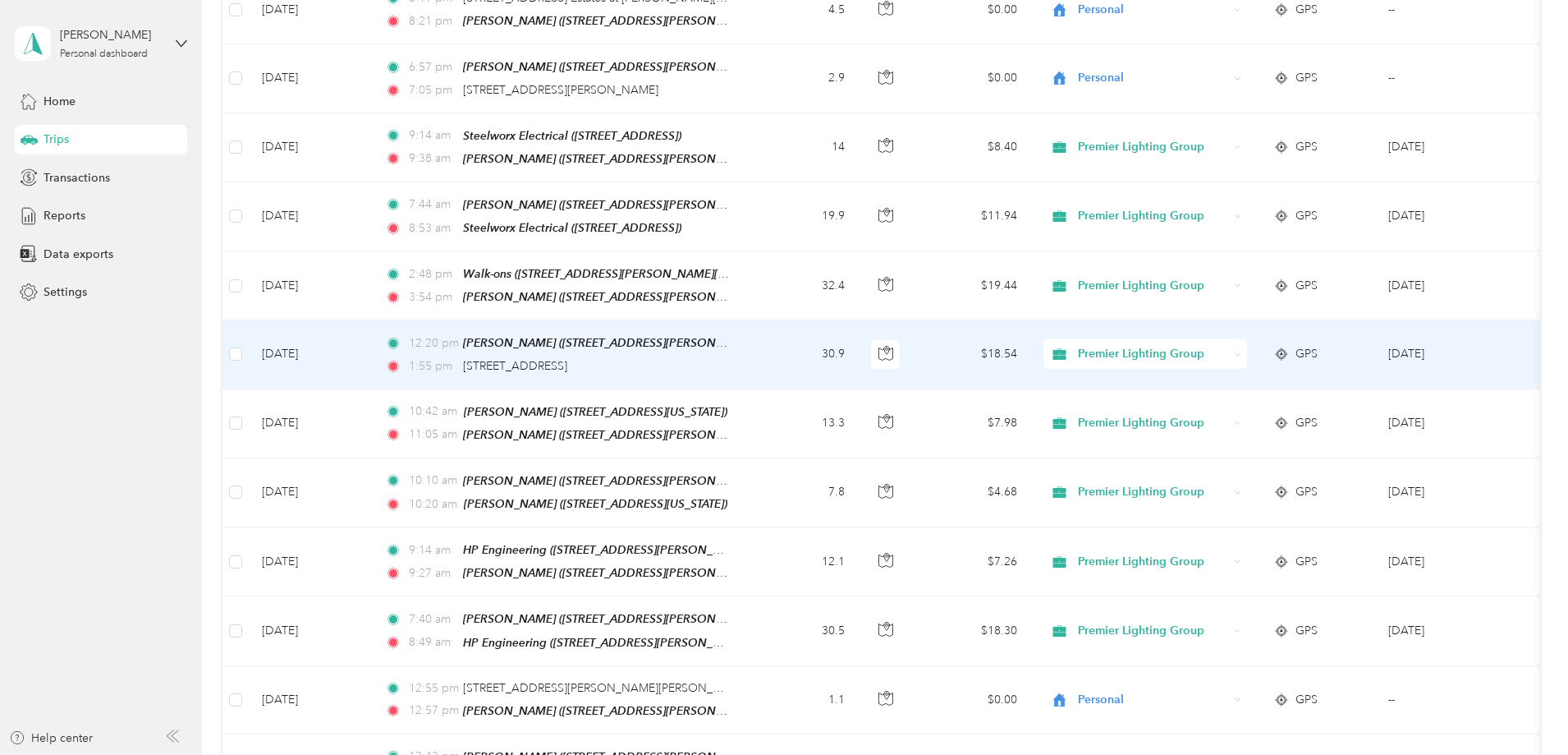
click at [1318, 345] on span "GPS" at bounding box center [1307, 354] width 22 height 18
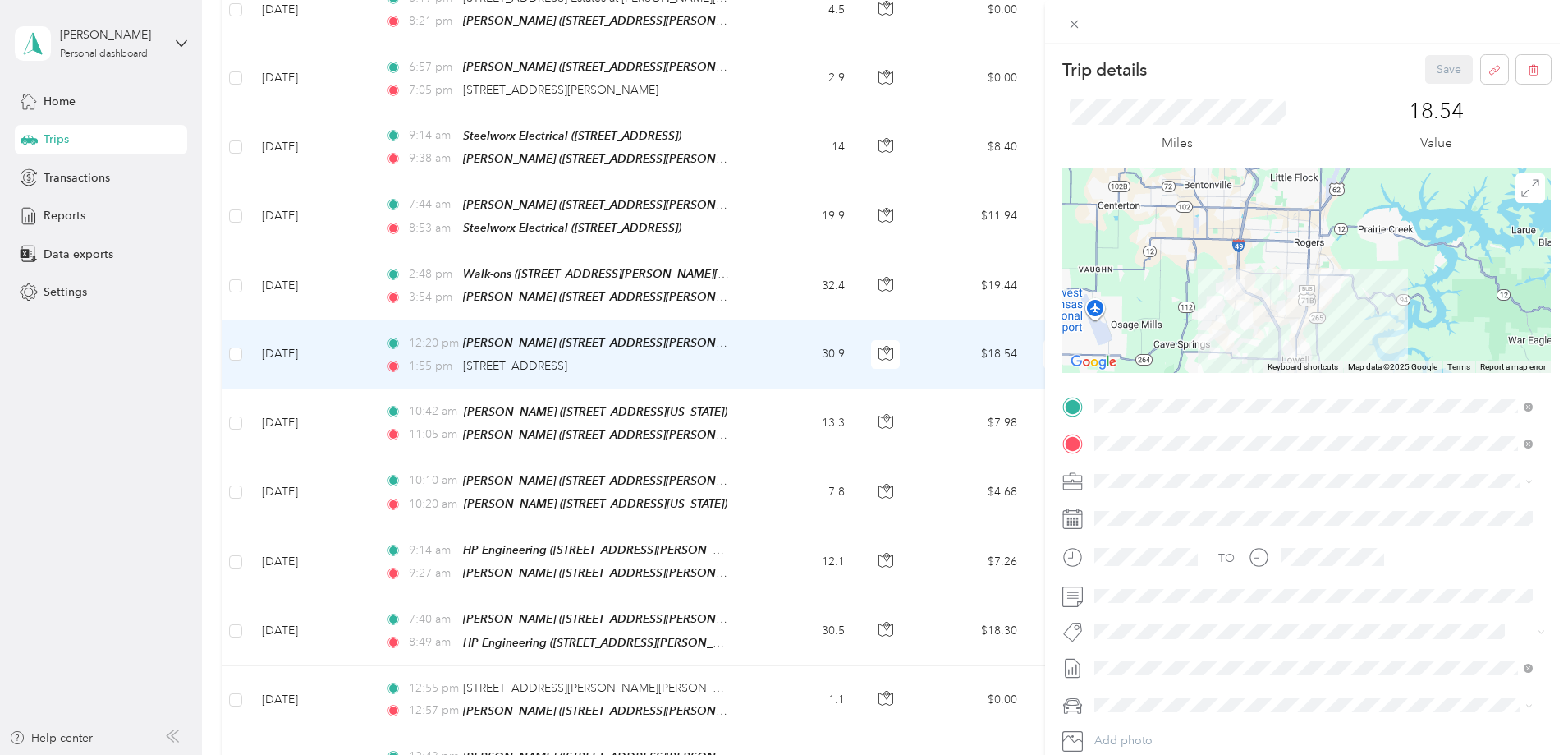
drag, startPoint x: 1209, startPoint y: 328, endPoint x: 1321, endPoint y: 317, distance: 112.5
click at [1323, 319] on div at bounding box center [1307, 270] width 488 height 205
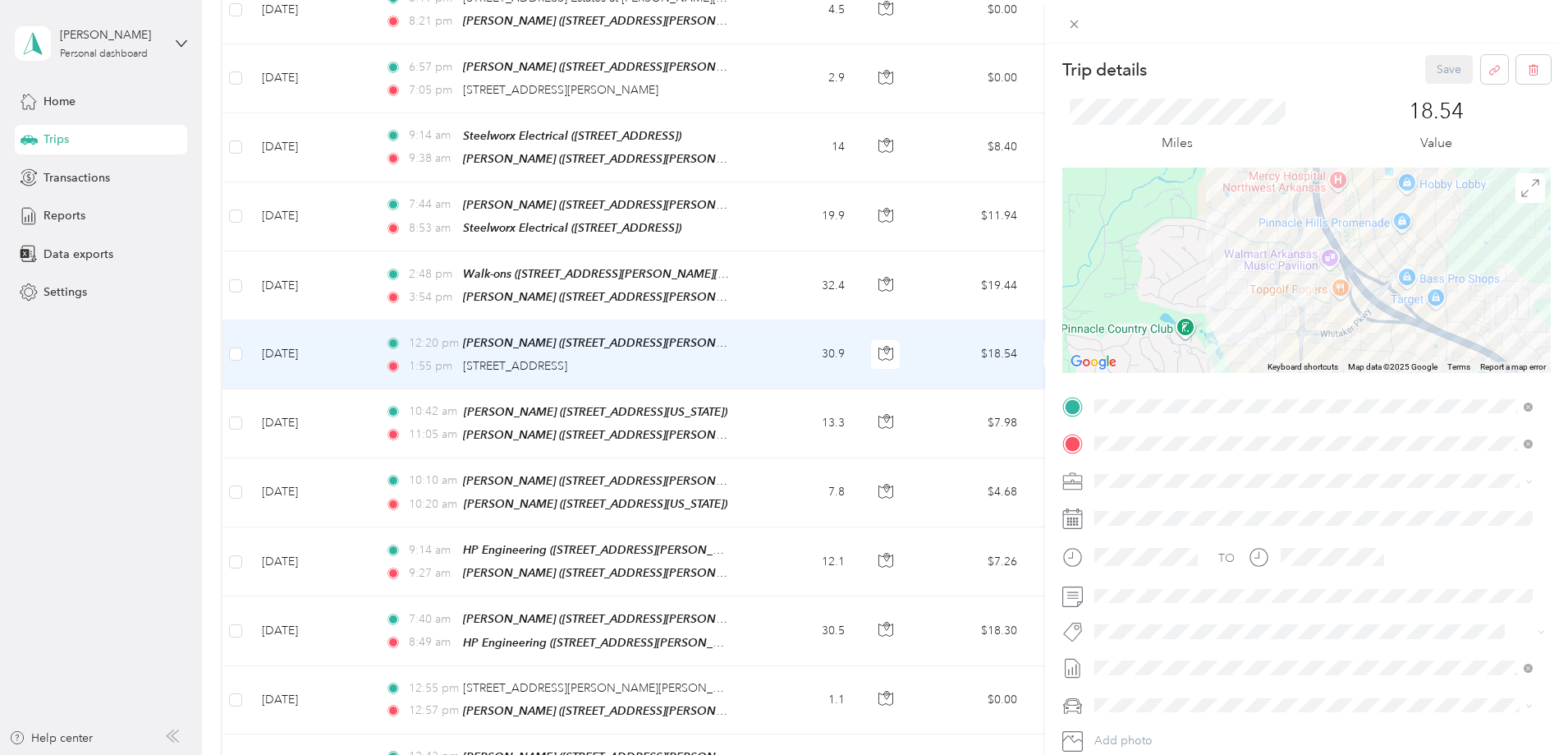
drag, startPoint x: 1307, startPoint y: 281, endPoint x: 1256, endPoint y: 291, distance: 52.0
click at [1180, 207] on div at bounding box center [1307, 270] width 488 height 205
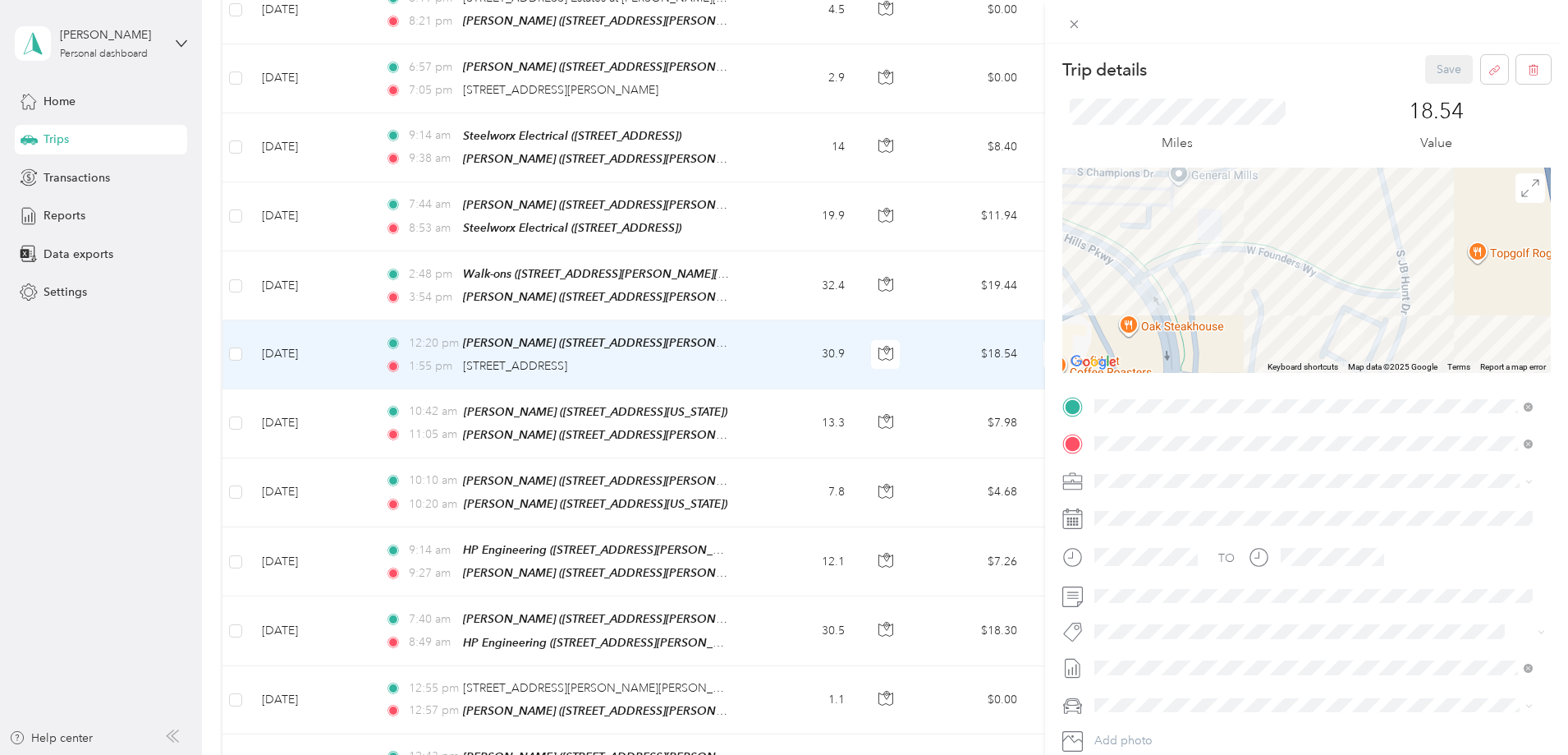
drag, startPoint x: 1428, startPoint y: 315, endPoint x: 1250, endPoint y: 253, distance: 188.5
click at [1250, 253] on div at bounding box center [1307, 270] width 488 height 205
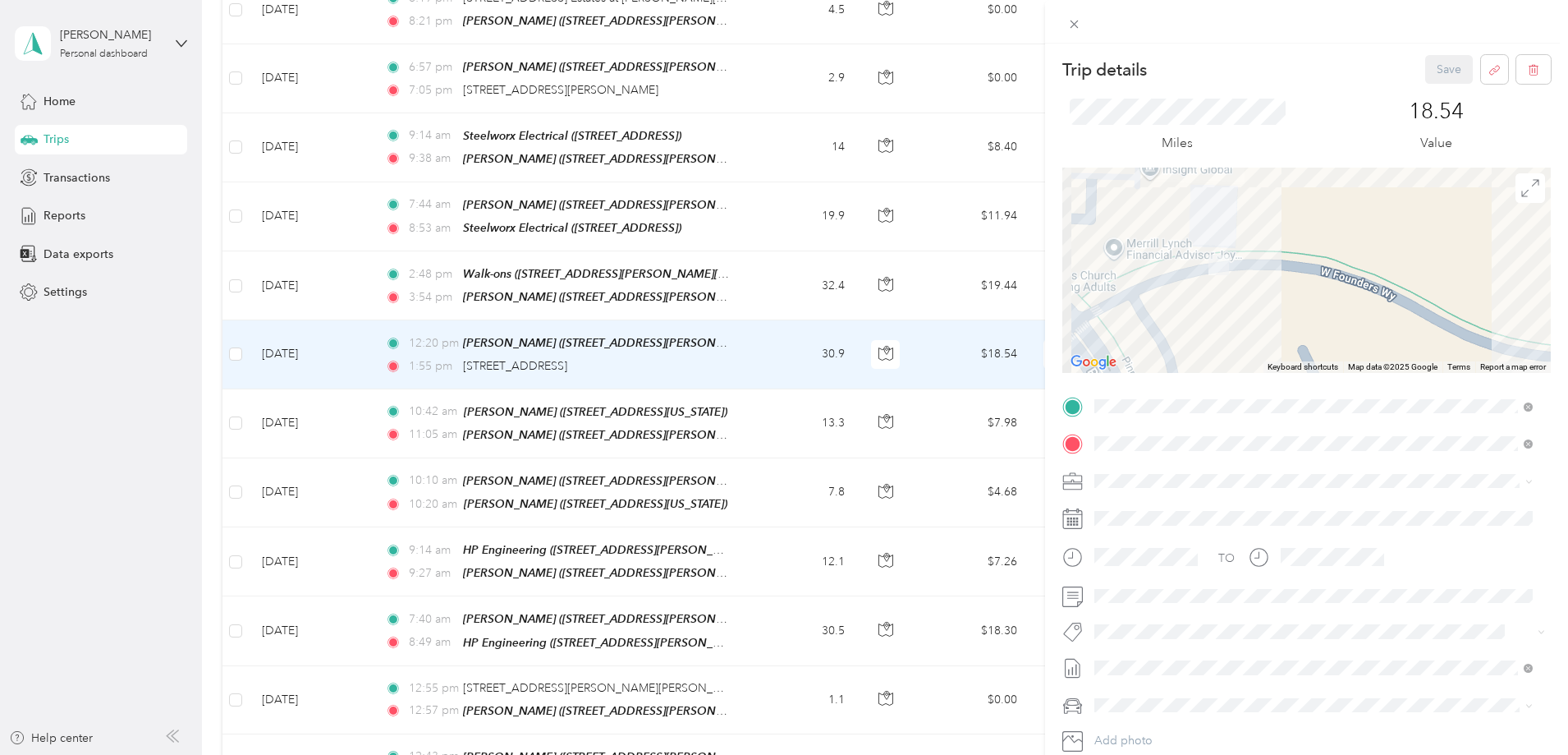
drag, startPoint x: 1150, startPoint y: 295, endPoint x: 1203, endPoint y: 315, distance: 56.6
click at [1203, 315] on div at bounding box center [1307, 270] width 488 height 205
